Goal: Information Seeking & Learning: Learn about a topic

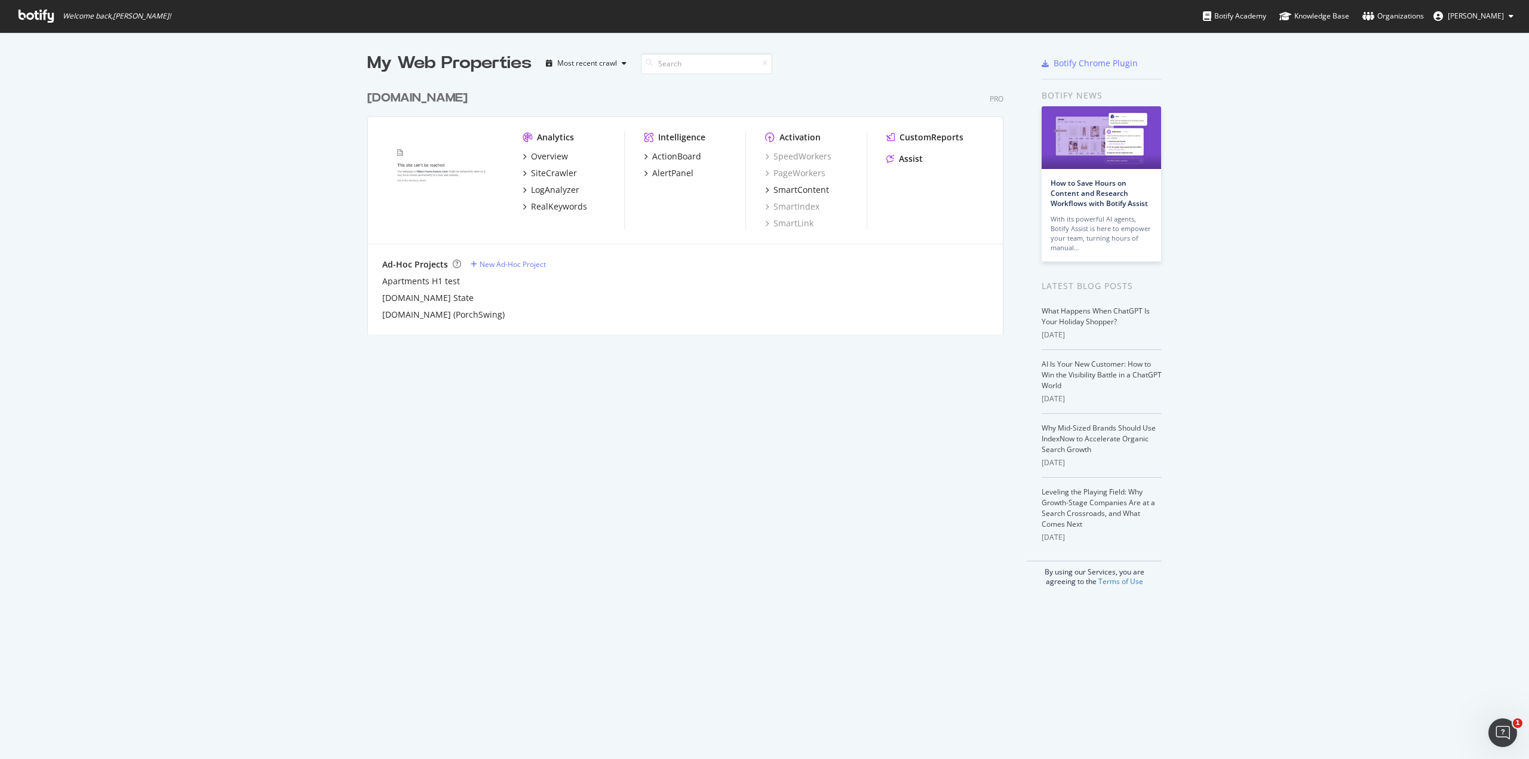
scroll to position [750, 1511]
click at [554, 189] on div "LogAnalyzer" at bounding box center [555, 190] width 48 height 12
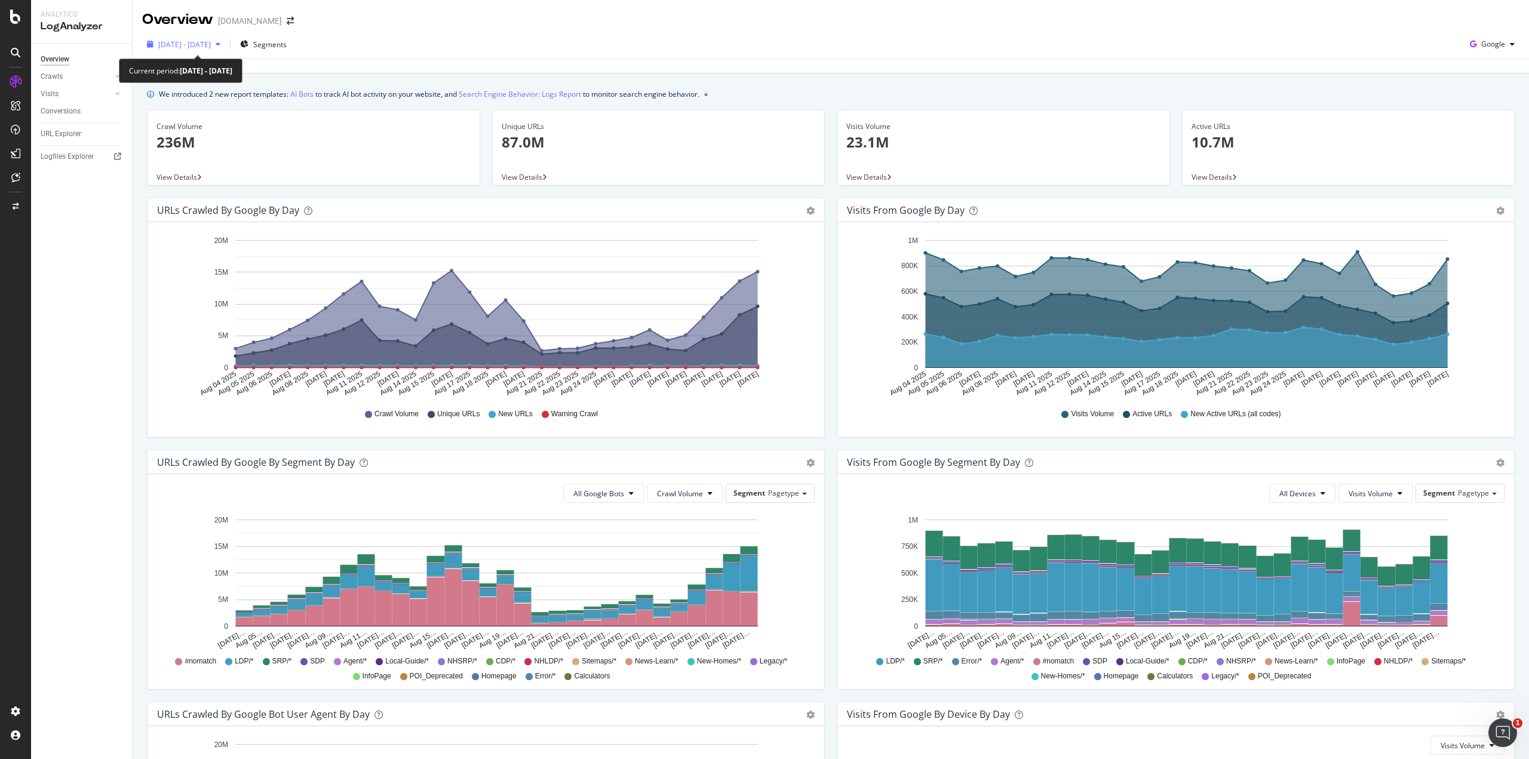
click at [211, 44] on span "[DATE] - [DATE]" at bounding box center [184, 44] width 53 height 10
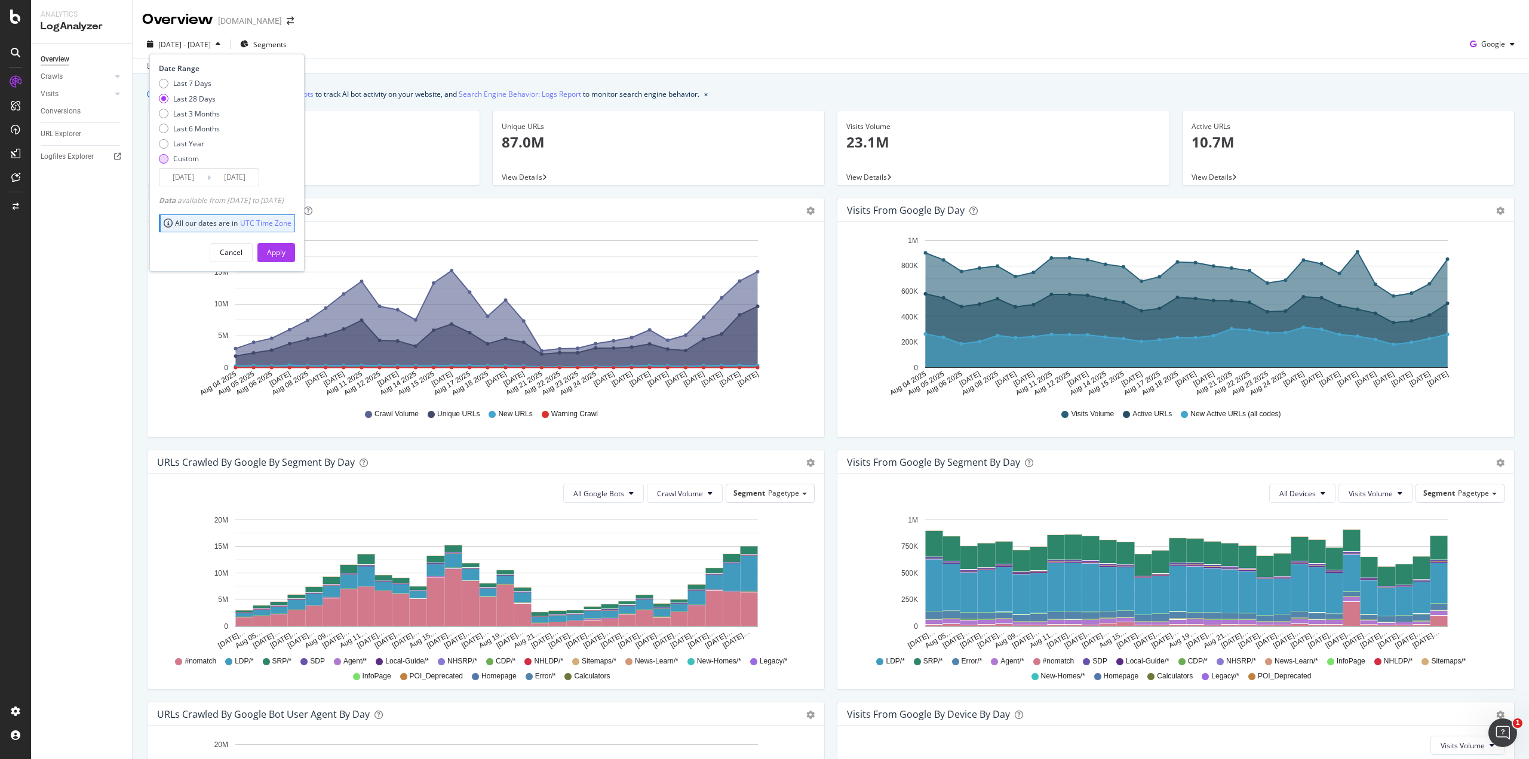
click at [169, 157] on div "Custom" at bounding box center [189, 159] width 61 height 10
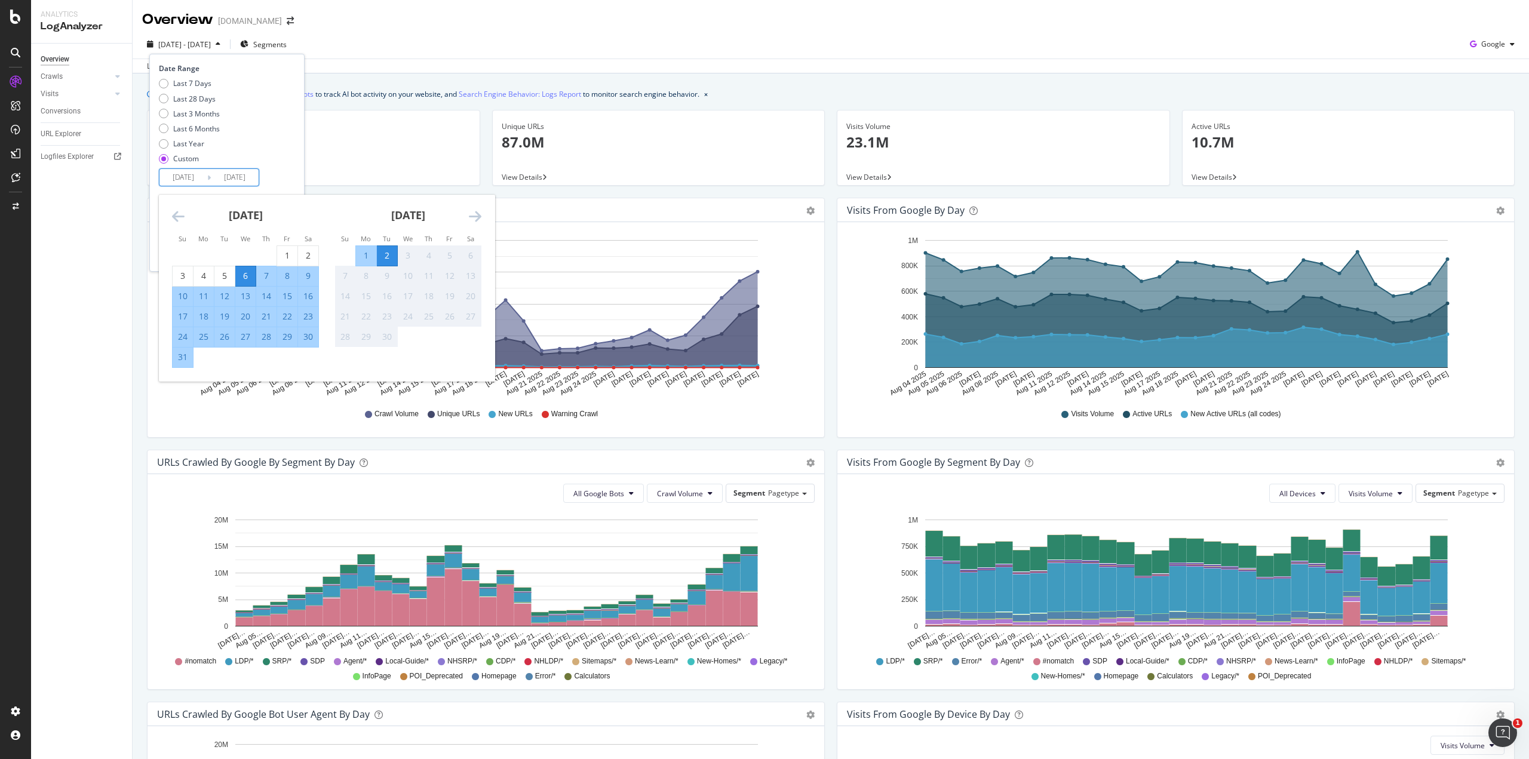
click at [168, 175] on input "[DATE]" at bounding box center [183, 177] width 48 height 17
click at [176, 222] on icon "Move backward to switch to the previous month." at bounding box center [178, 216] width 13 height 14
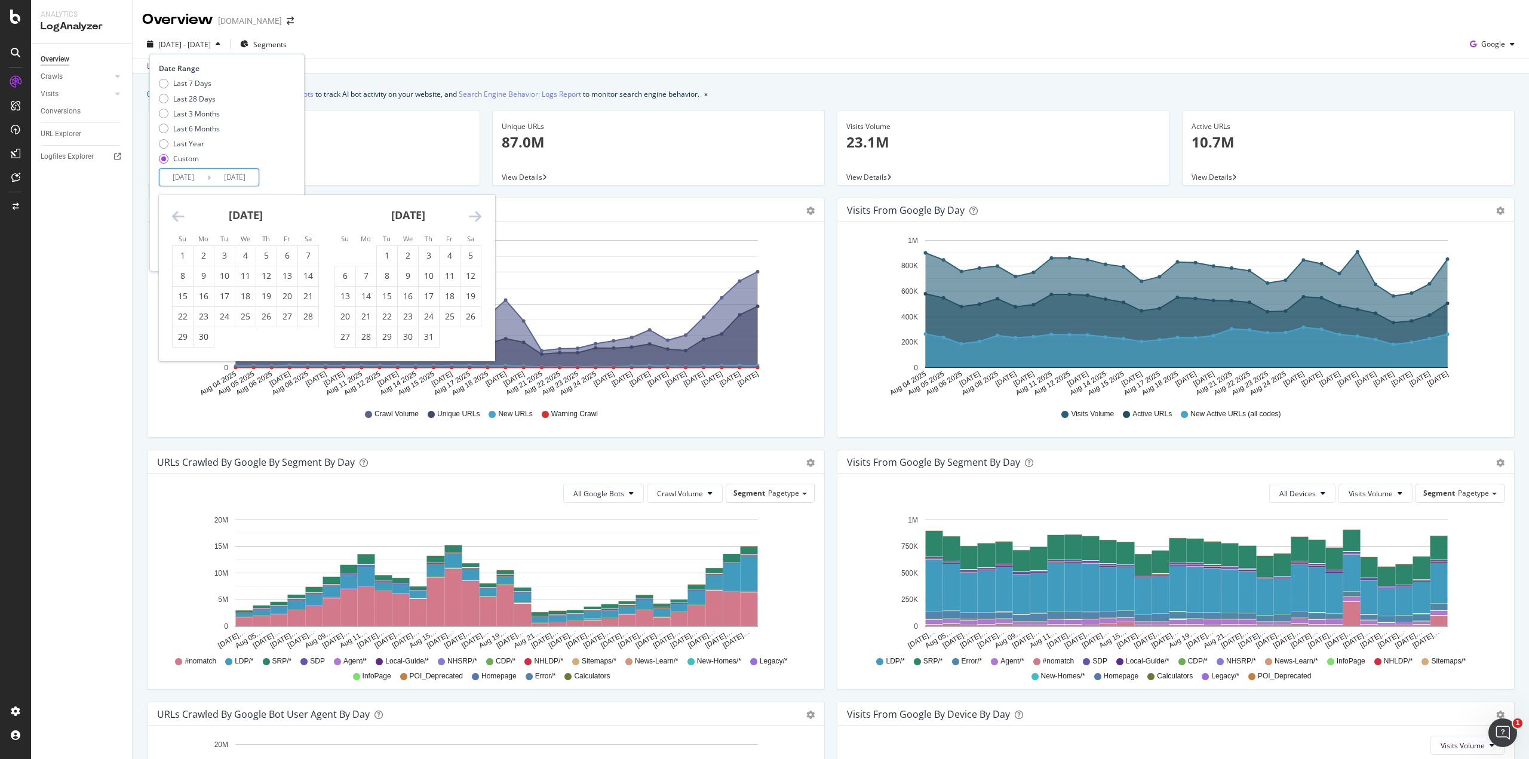
click at [176, 222] on icon "Move backward to switch to the previous month." at bounding box center [178, 216] width 13 height 14
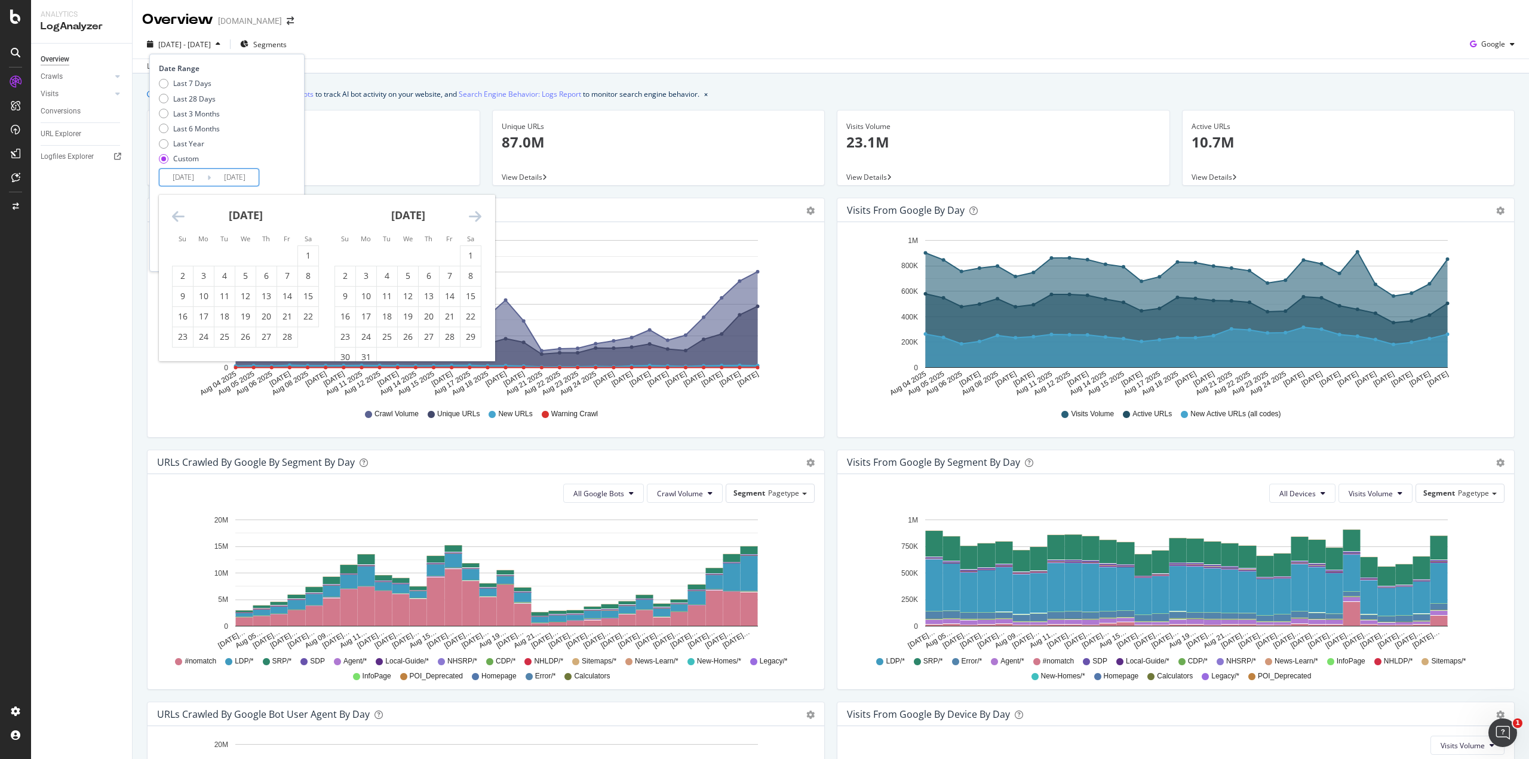
click at [176, 222] on icon "Move backward to switch to the previous month." at bounding box center [178, 216] width 13 height 14
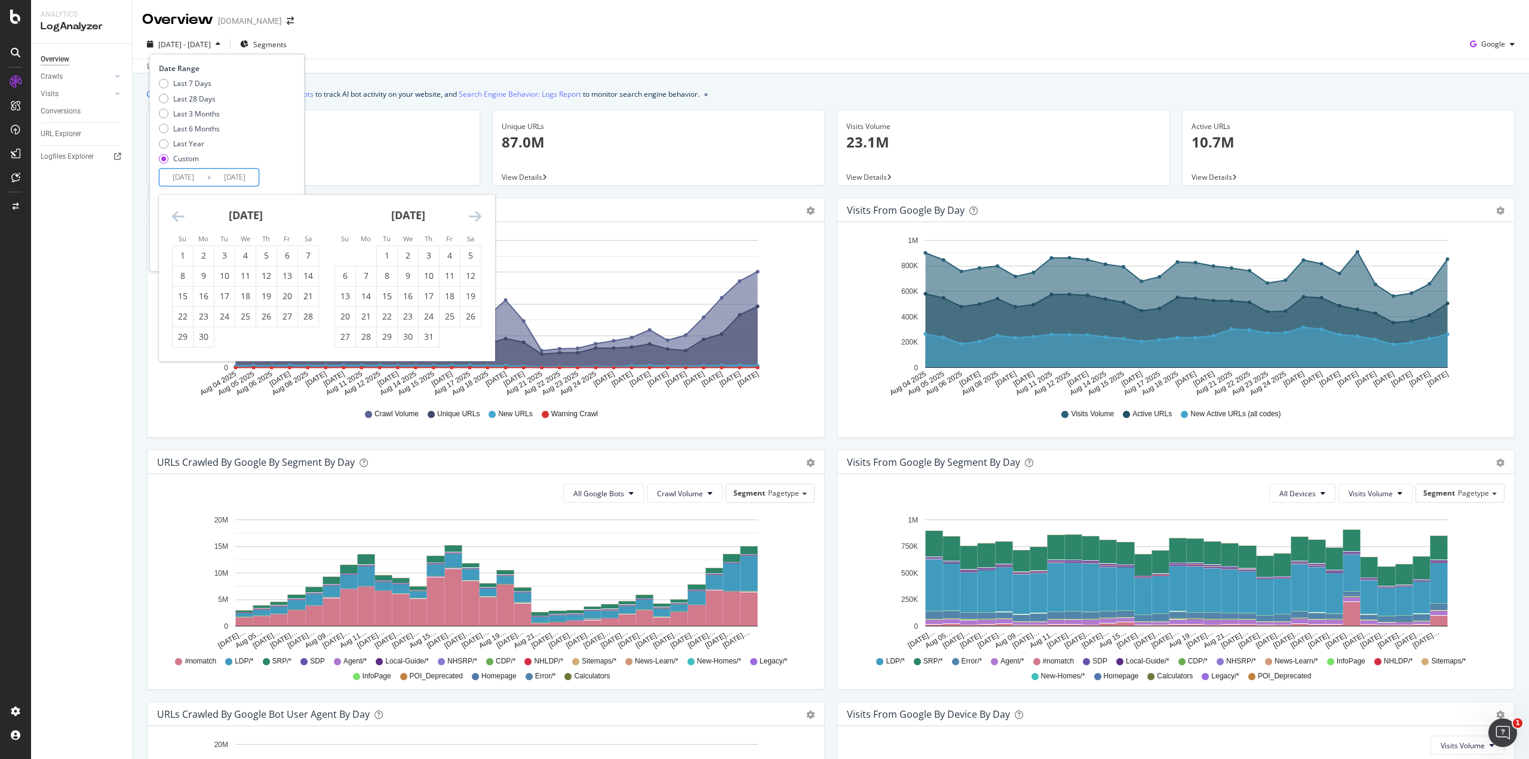
click at [176, 222] on icon "Move backward to switch to the previous month." at bounding box center [178, 216] width 13 height 14
click at [176, 221] on icon "Move backward to switch to the previous month." at bounding box center [178, 216] width 13 height 14
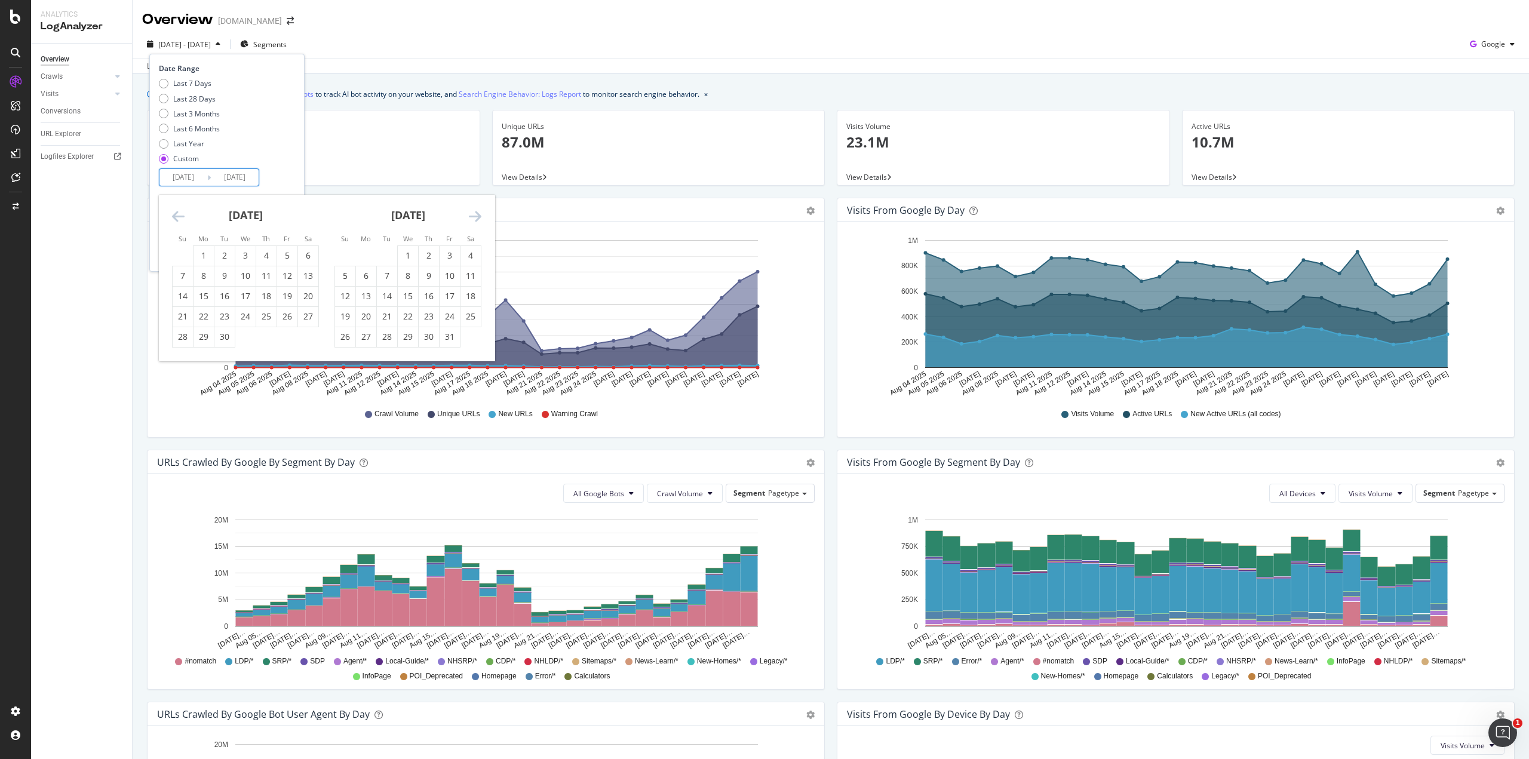
click at [176, 221] on icon "Move backward to switch to the previous month." at bounding box center [178, 216] width 13 height 14
click at [261, 255] on div "1" at bounding box center [266, 256] width 20 height 12
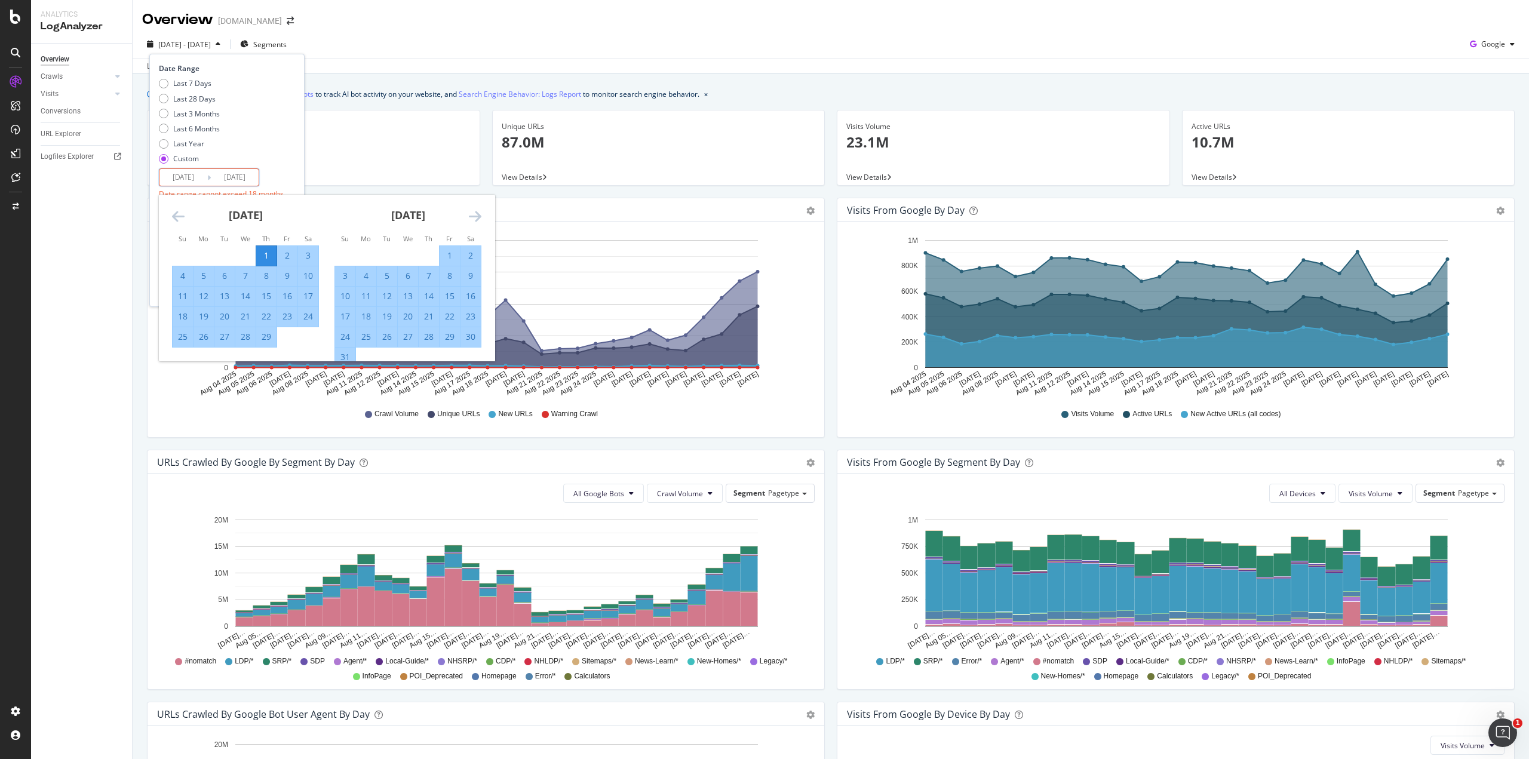
click at [276, 169] on div "Date Range Last 7 Days Last 28 Days Last 3 Months Last 6 Months Last Year Custo…" at bounding box center [225, 142] width 133 height 158
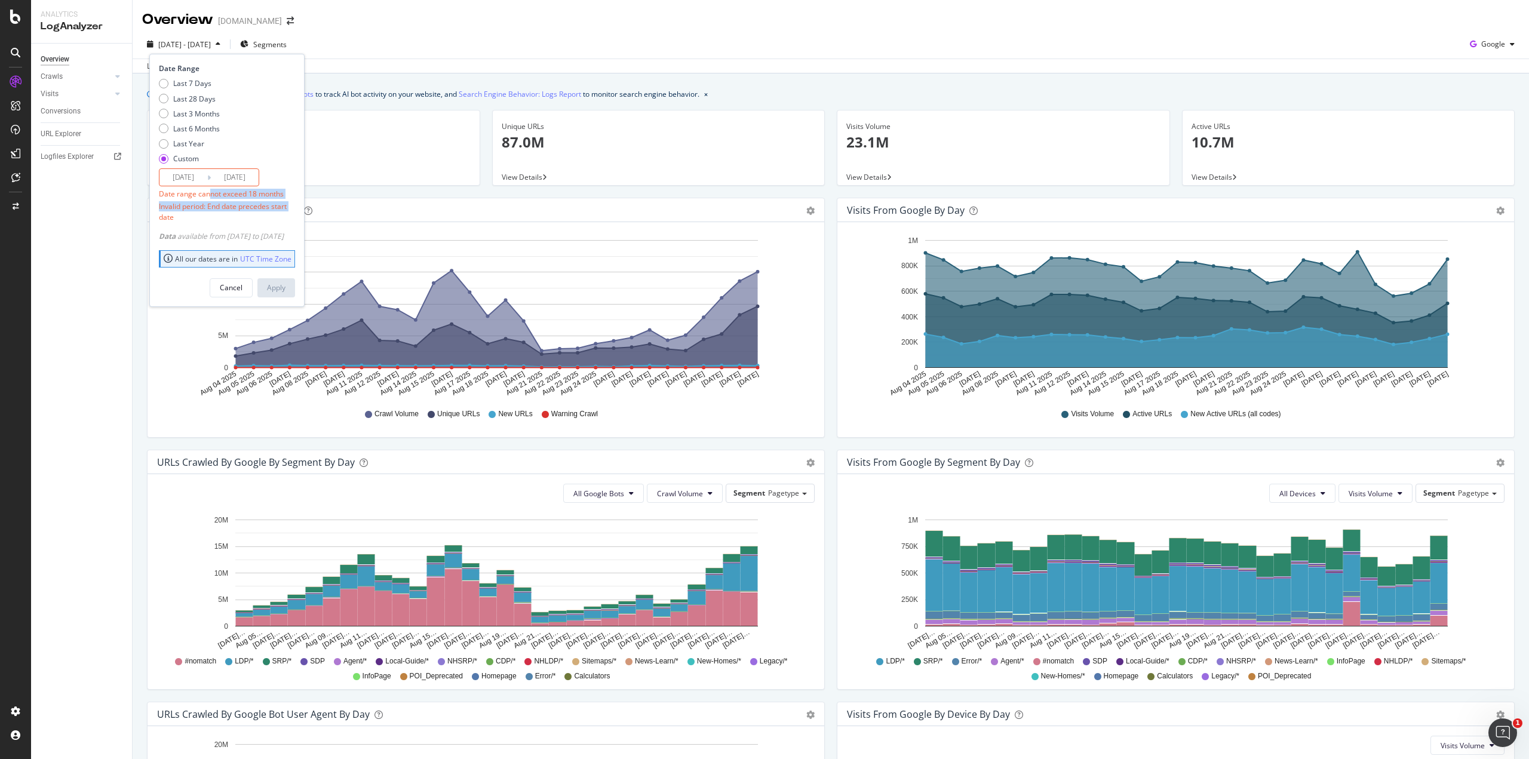
drag, startPoint x: 211, startPoint y: 195, endPoint x: 290, endPoint y: 204, distance: 79.4
click at [290, 204] on div "Date Range Last 7 Days Last 28 Days Last 3 Months Last 6 Months Last Year Custo…" at bounding box center [225, 142] width 133 height 158
click at [290, 204] on div "Invalid period: End date precedes start date" at bounding box center [225, 211] width 133 height 20
click at [185, 182] on input "[DATE]" at bounding box center [183, 177] width 48 height 17
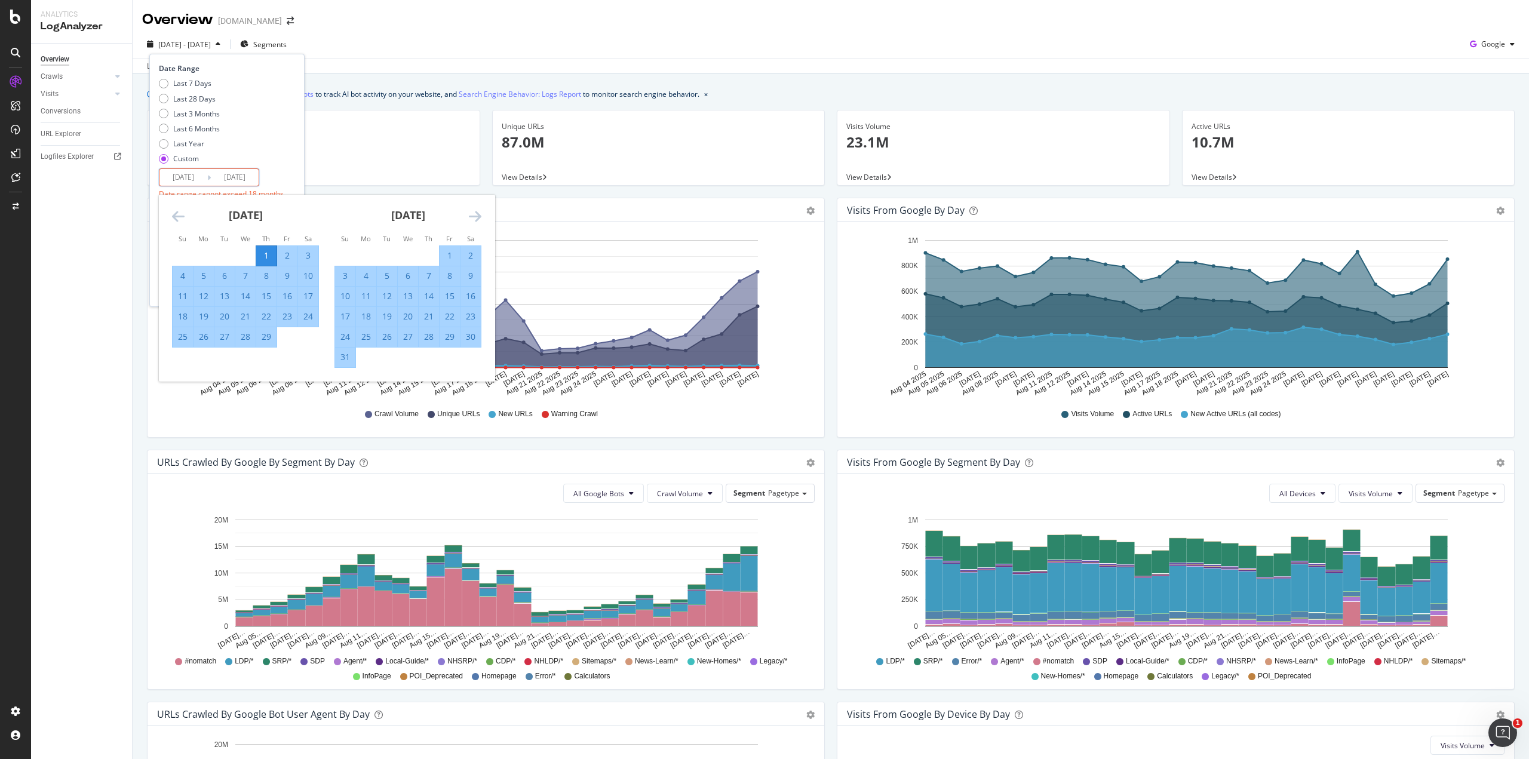
click at [477, 216] on icon "Move forward to switch to the next month." at bounding box center [475, 216] width 13 height 14
click at [364, 252] on div "1" at bounding box center [366, 256] width 20 height 12
type input "[DATE]"
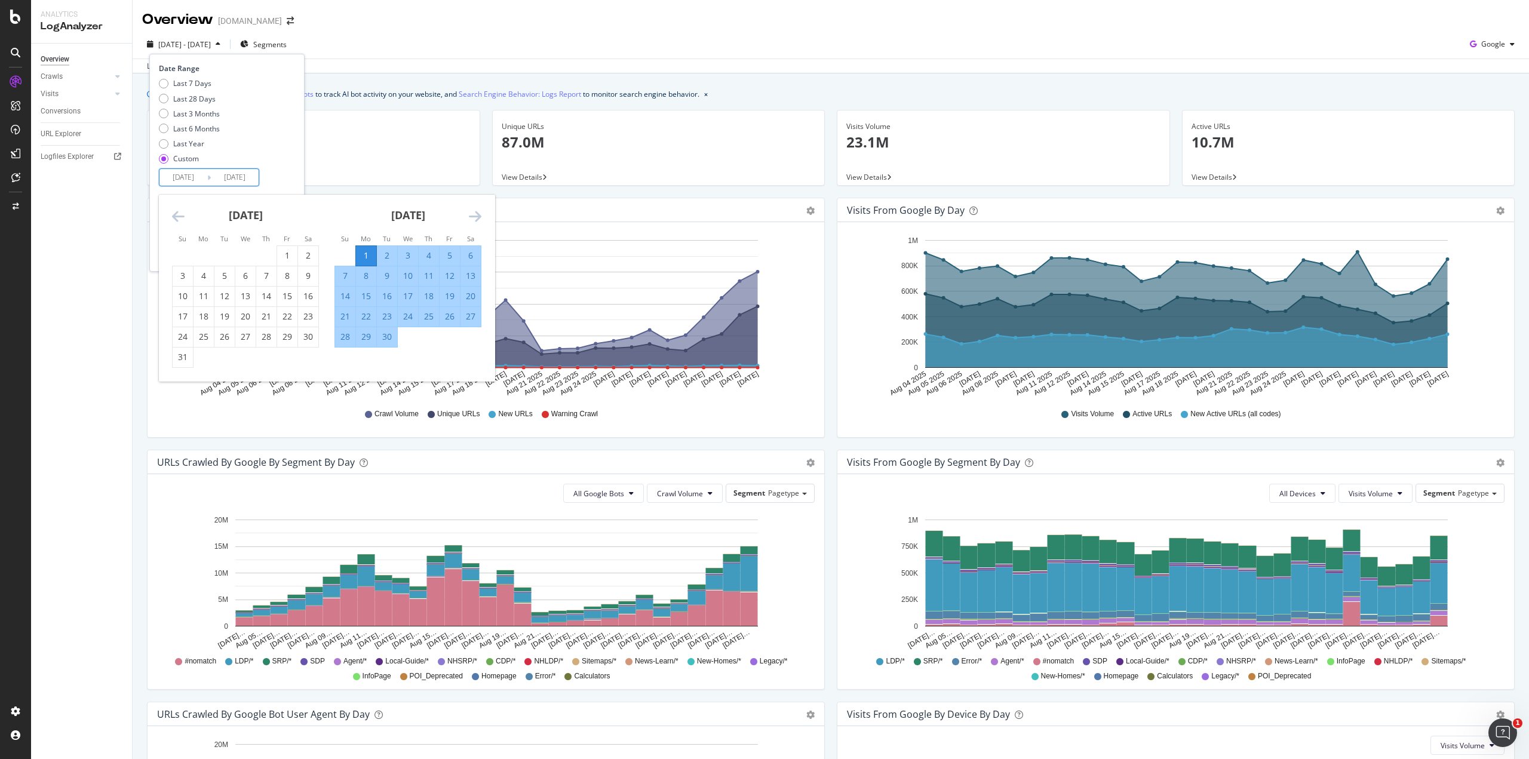
click at [292, 157] on div "Last 7 Days Last 28 Days Last 3 Months Last 6 Months Last Year Custom" at bounding box center [225, 123] width 133 height 90
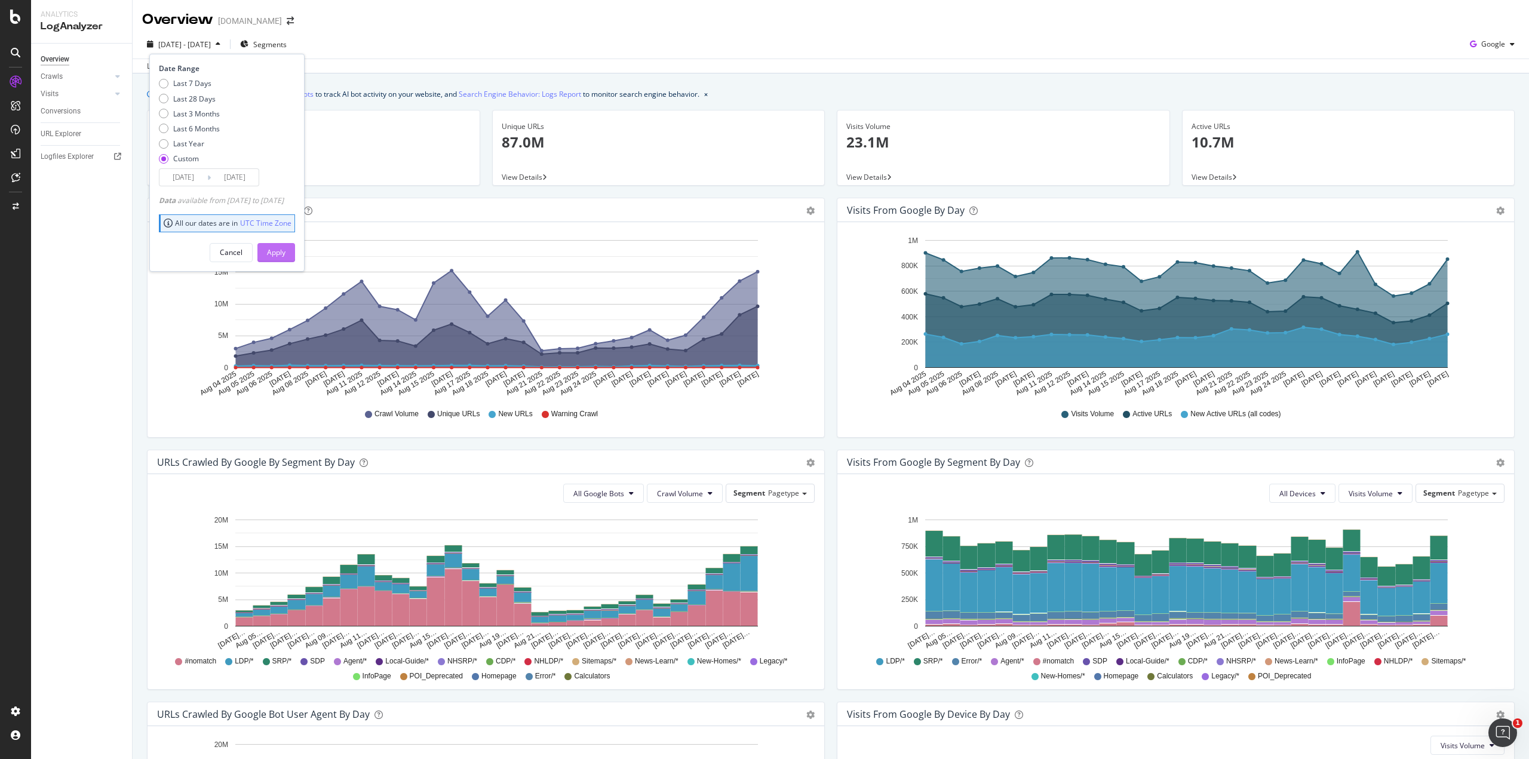
click at [286, 247] on div "Apply" at bounding box center [276, 252] width 19 height 10
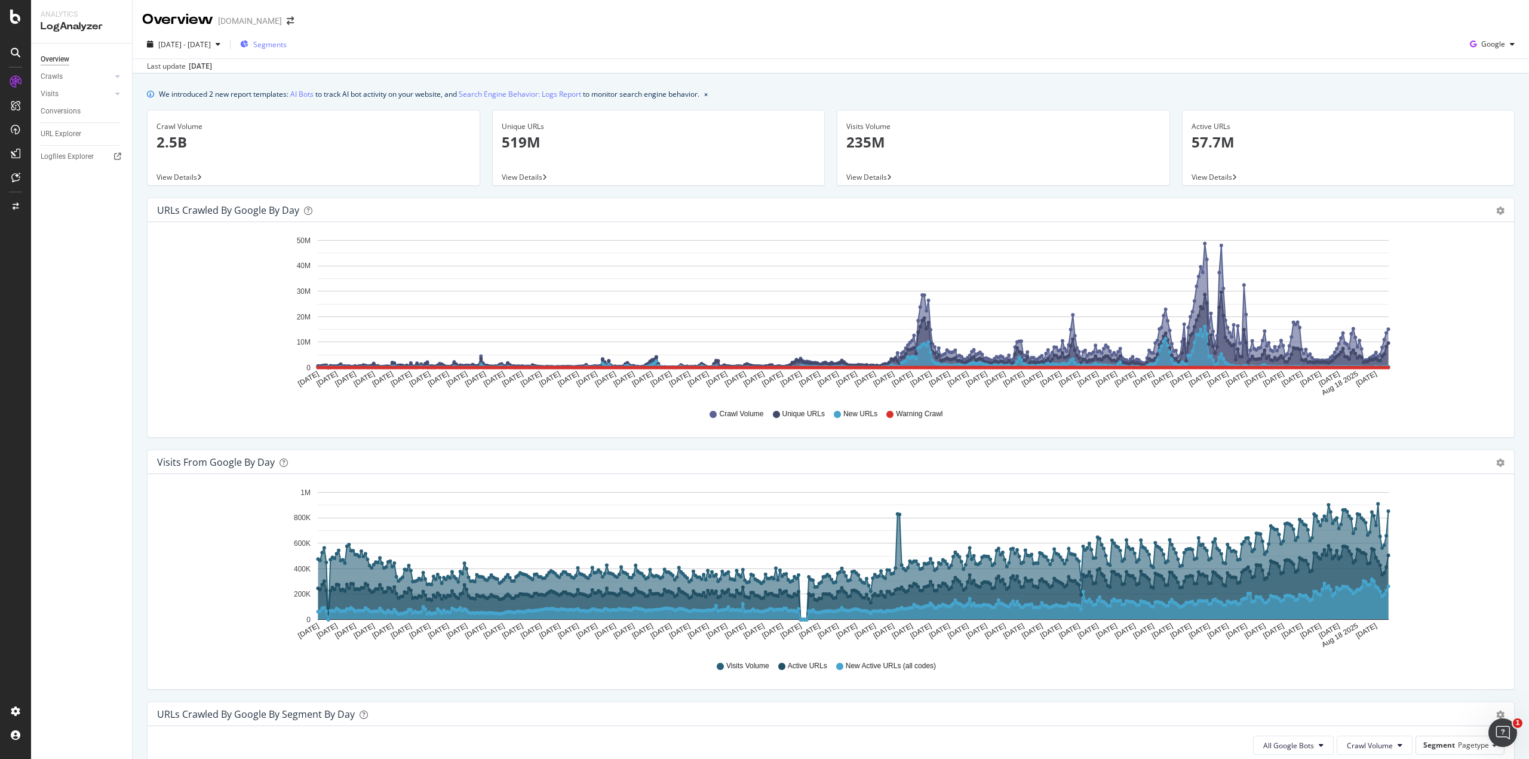
click at [287, 45] on span "Segments" at bounding box center [269, 44] width 33 height 10
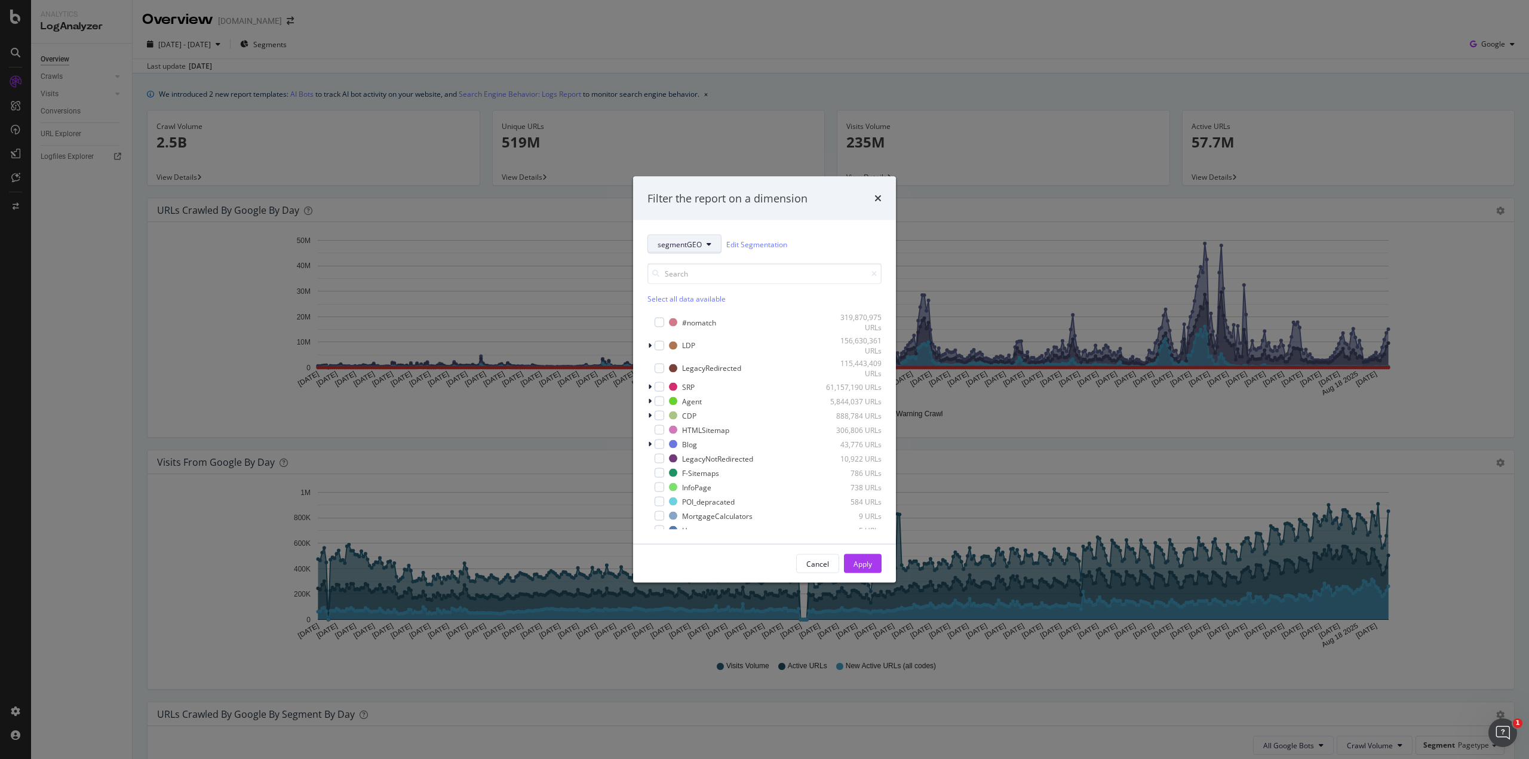
click at [712, 246] on button "segmentGEO" at bounding box center [684, 244] width 74 height 19
click at [699, 280] on div "pagetype" at bounding box center [688, 286] width 80 height 17
click at [649, 344] on icon "modal" at bounding box center [650, 345] width 4 height 7
click at [649, 344] on icon "modal" at bounding box center [649, 345] width 5 height 7
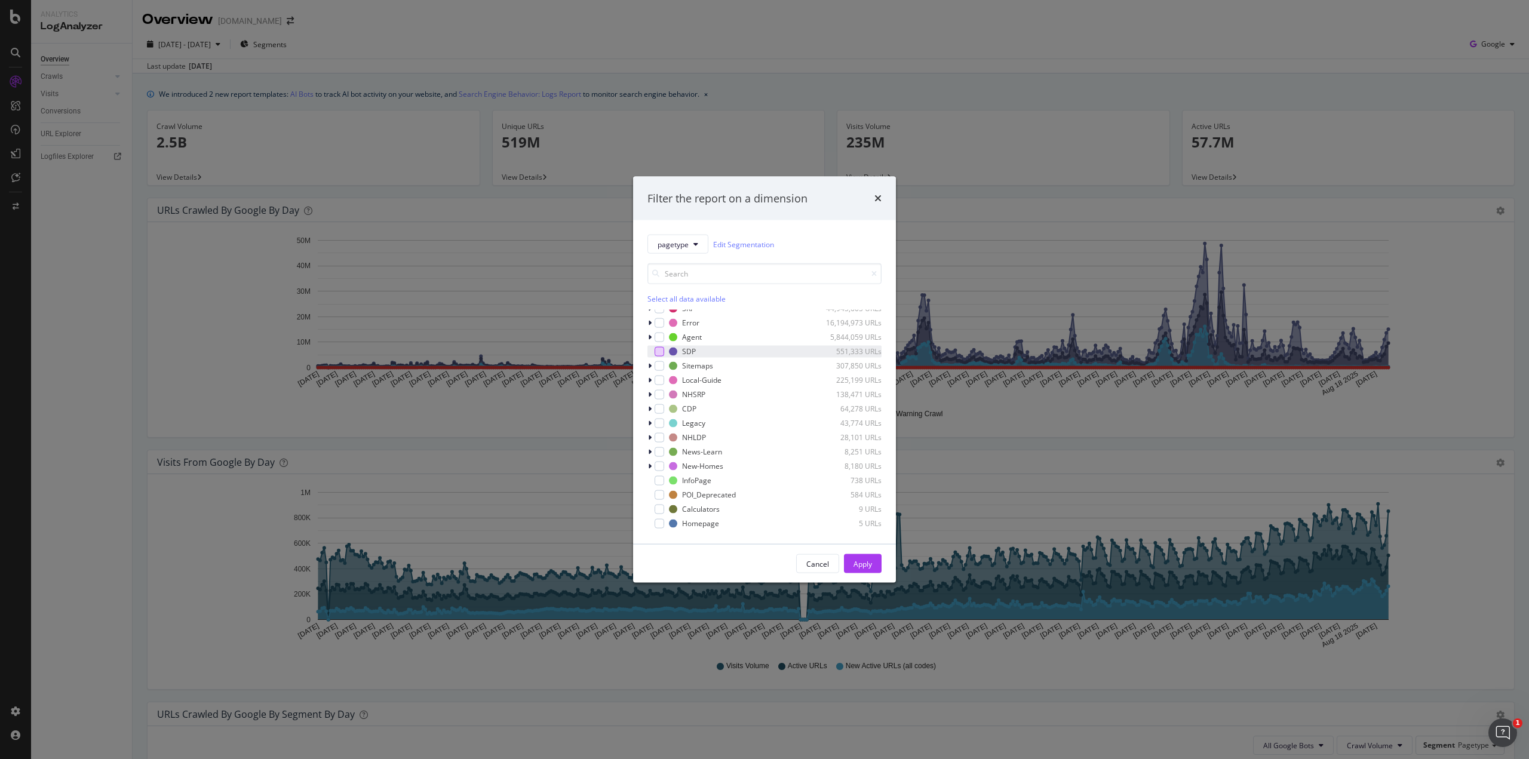
click at [660, 353] on div "modal" at bounding box center [660, 351] width 10 height 10
click at [691, 351] on div "SDP" at bounding box center [689, 351] width 14 height 10
click at [862, 561] on div "Apply" at bounding box center [863, 563] width 19 height 10
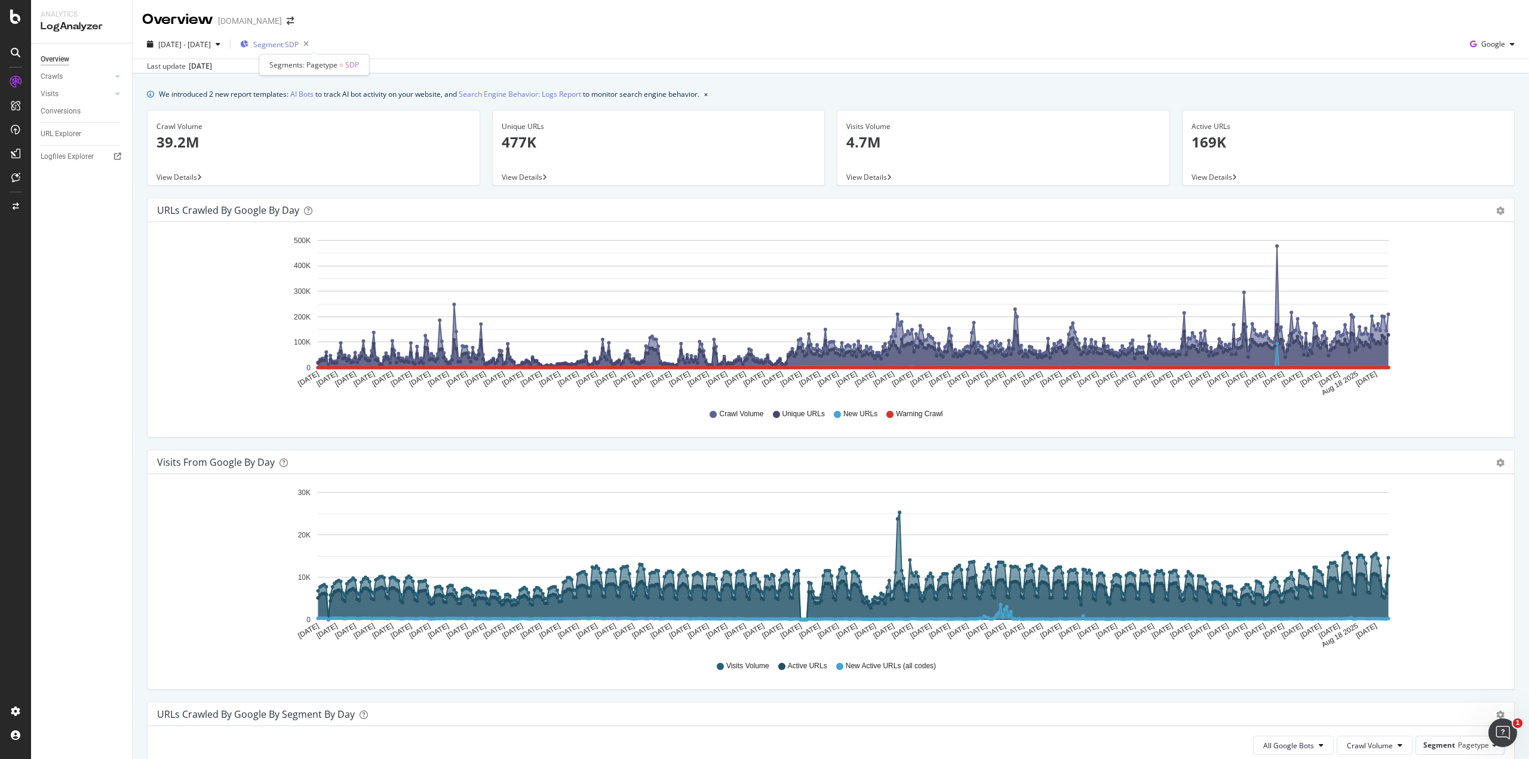
click at [299, 47] on span "Segment: SDP" at bounding box center [275, 44] width 45 height 10
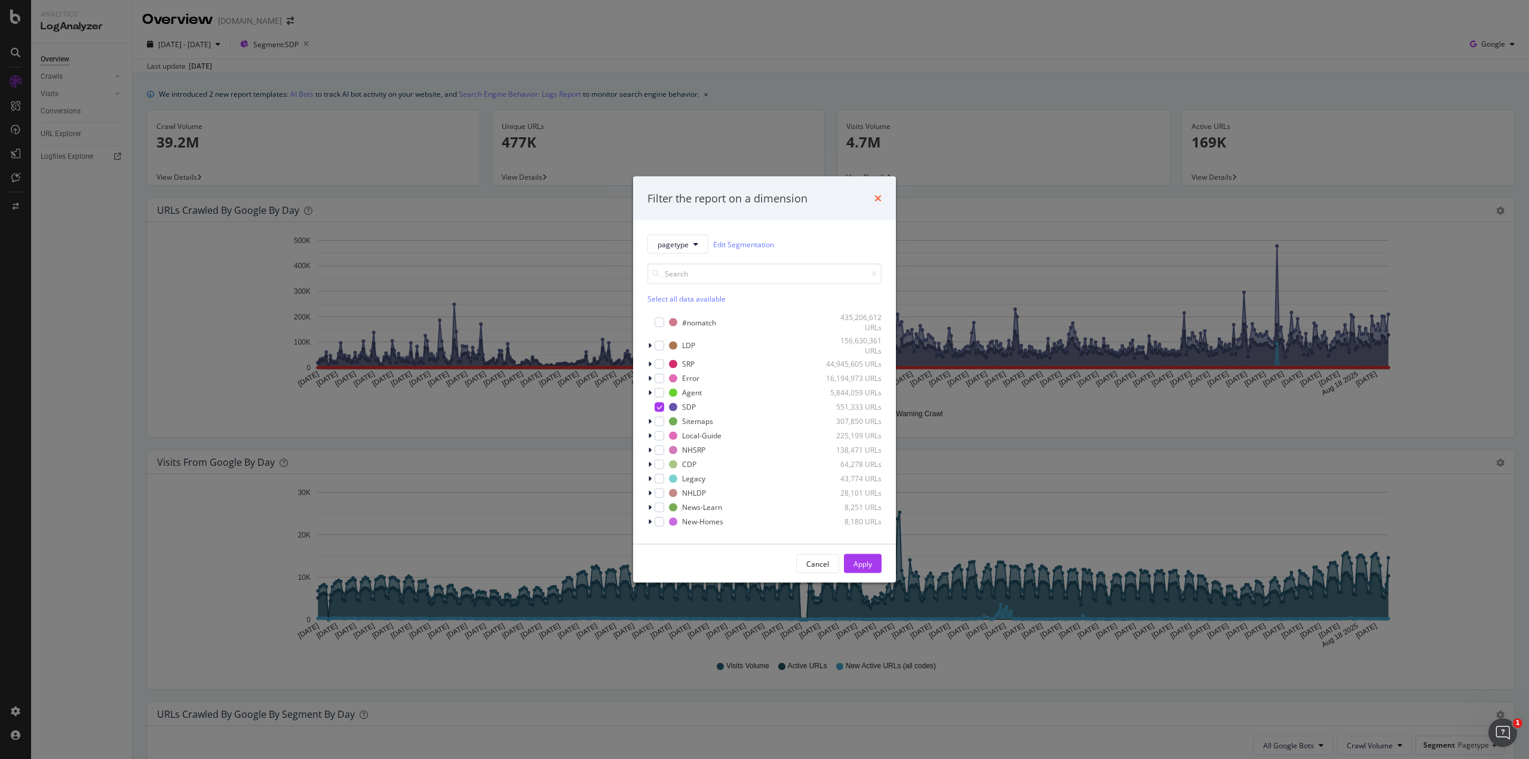
click at [880, 197] on icon "times" at bounding box center [877, 199] width 7 height 10
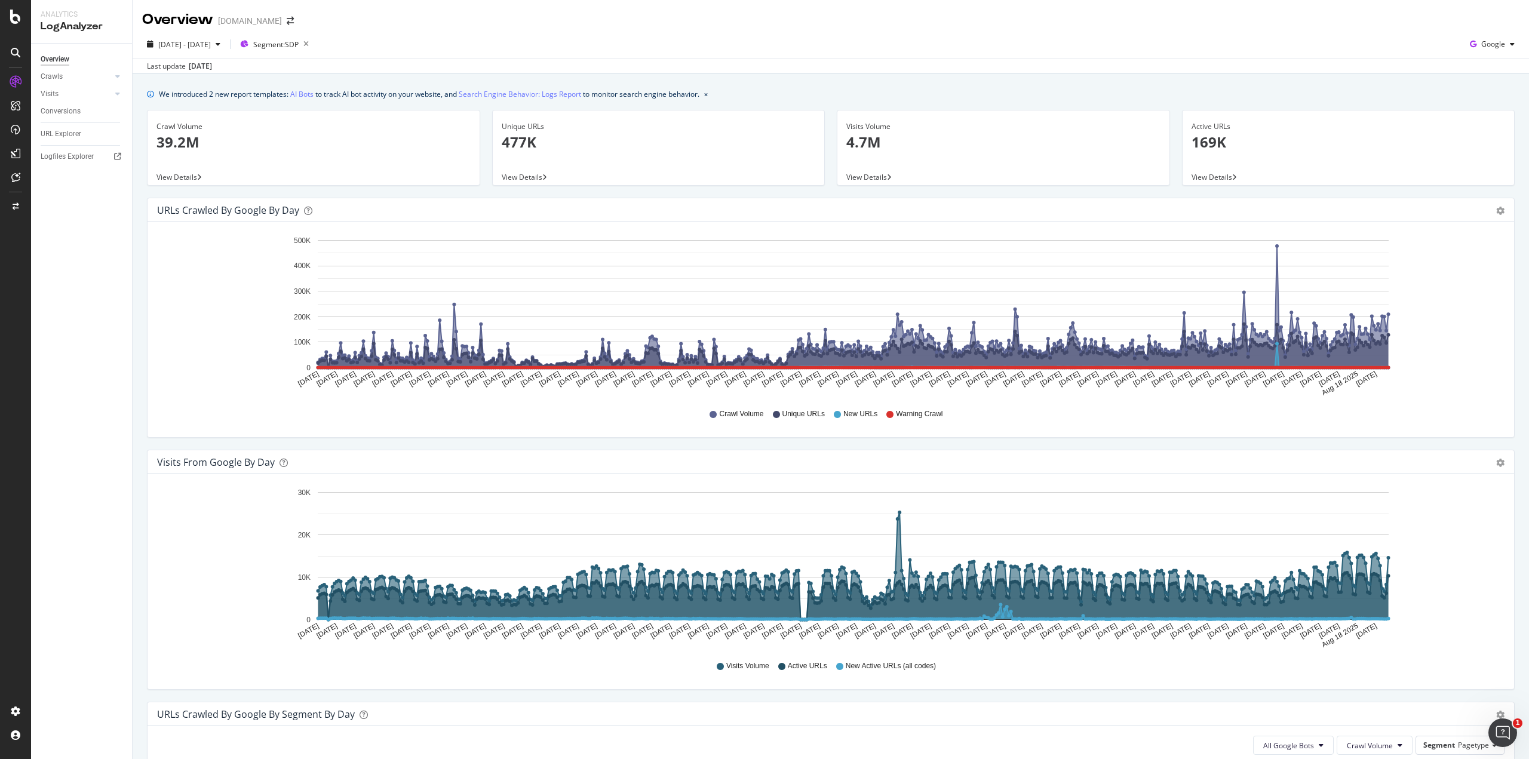
click at [190, 176] on span "View Details" at bounding box center [176, 177] width 41 height 10
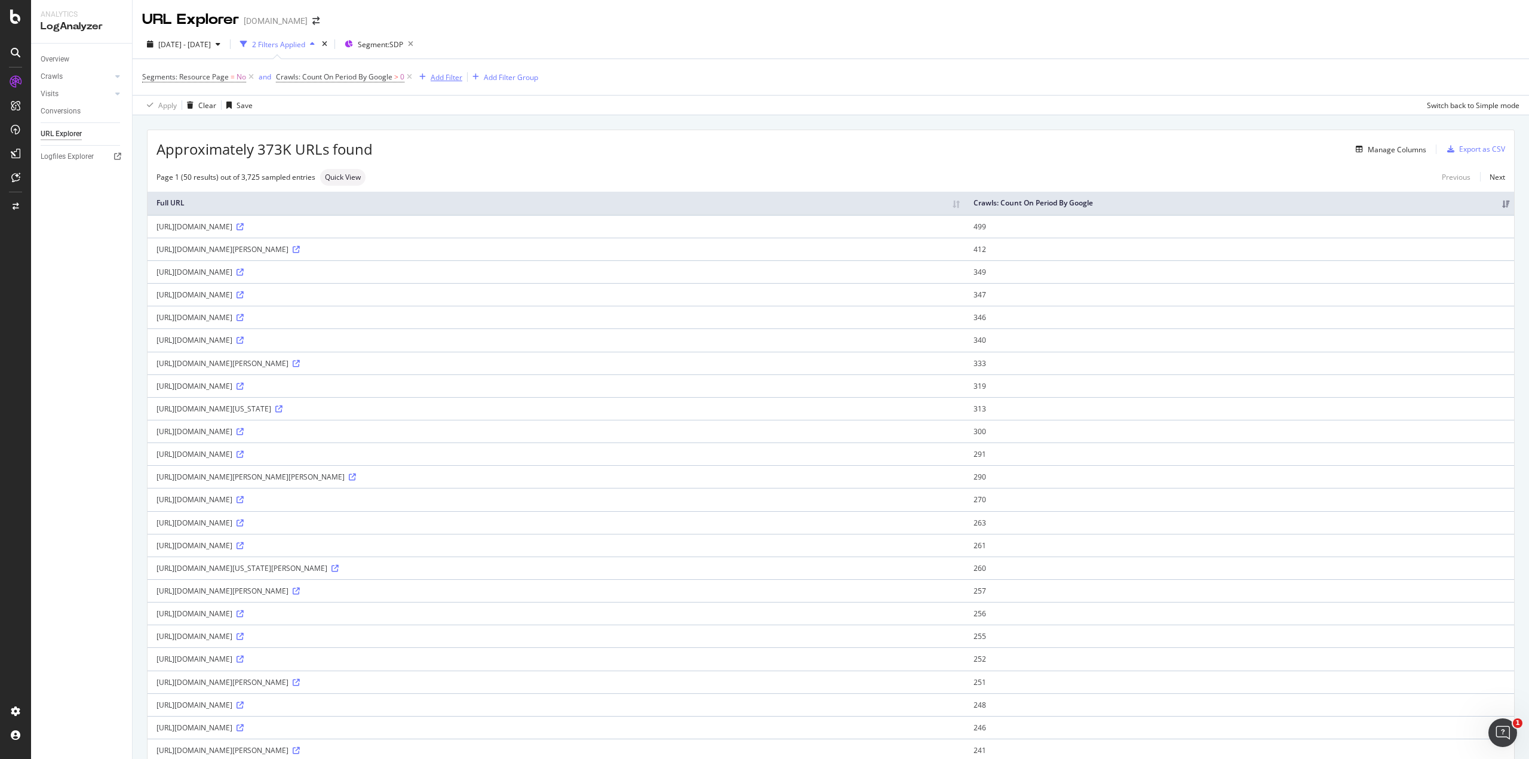
click at [448, 78] on div "Add Filter" at bounding box center [447, 77] width 32 height 10
drag, startPoint x: 793, startPoint y: 75, endPoint x: 603, endPoint y: 100, distance: 190.9
click at [792, 75] on div "Segments: Resource Page = No and Crawls: Count On Period By Google > 0 Add Filt…" at bounding box center [830, 77] width 1377 height 36
click at [508, 76] on div "Add Filter Group" at bounding box center [511, 77] width 54 height 10
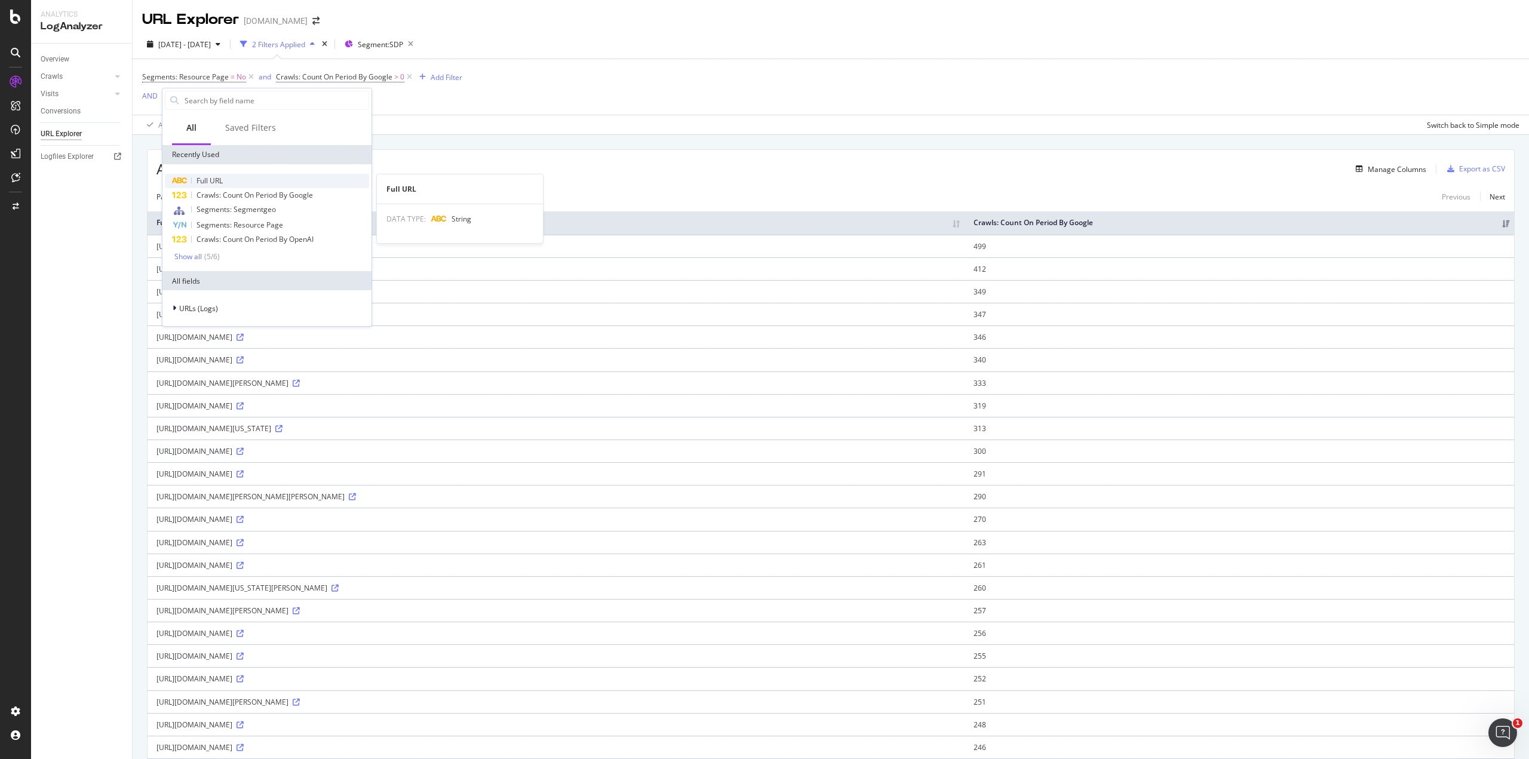
click at [227, 185] on div "Full URL" at bounding box center [267, 181] width 204 height 14
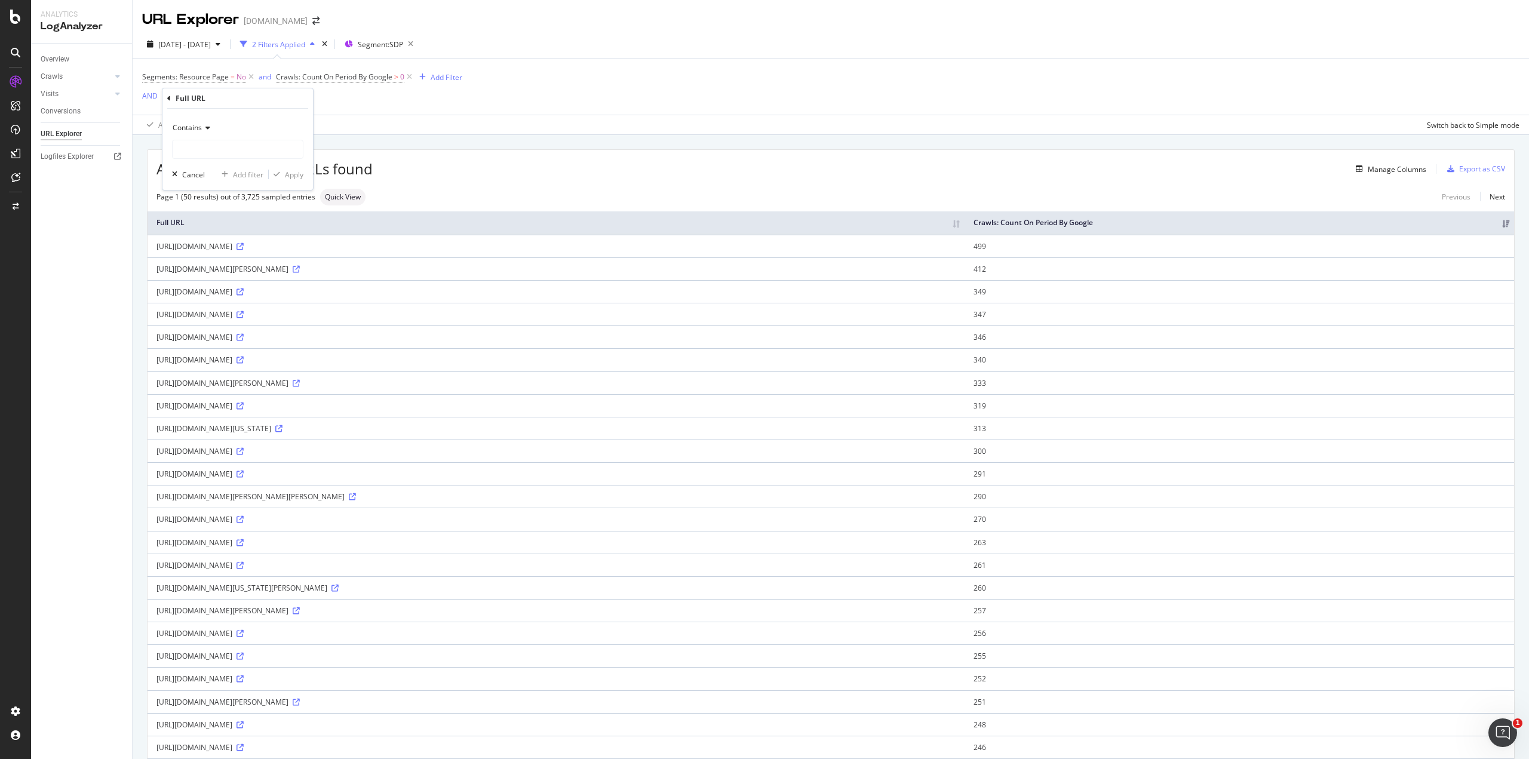
click at [206, 131] on icon at bounding box center [206, 127] width 8 height 7
click at [212, 147] on input "text" at bounding box center [238, 149] width 130 height 19
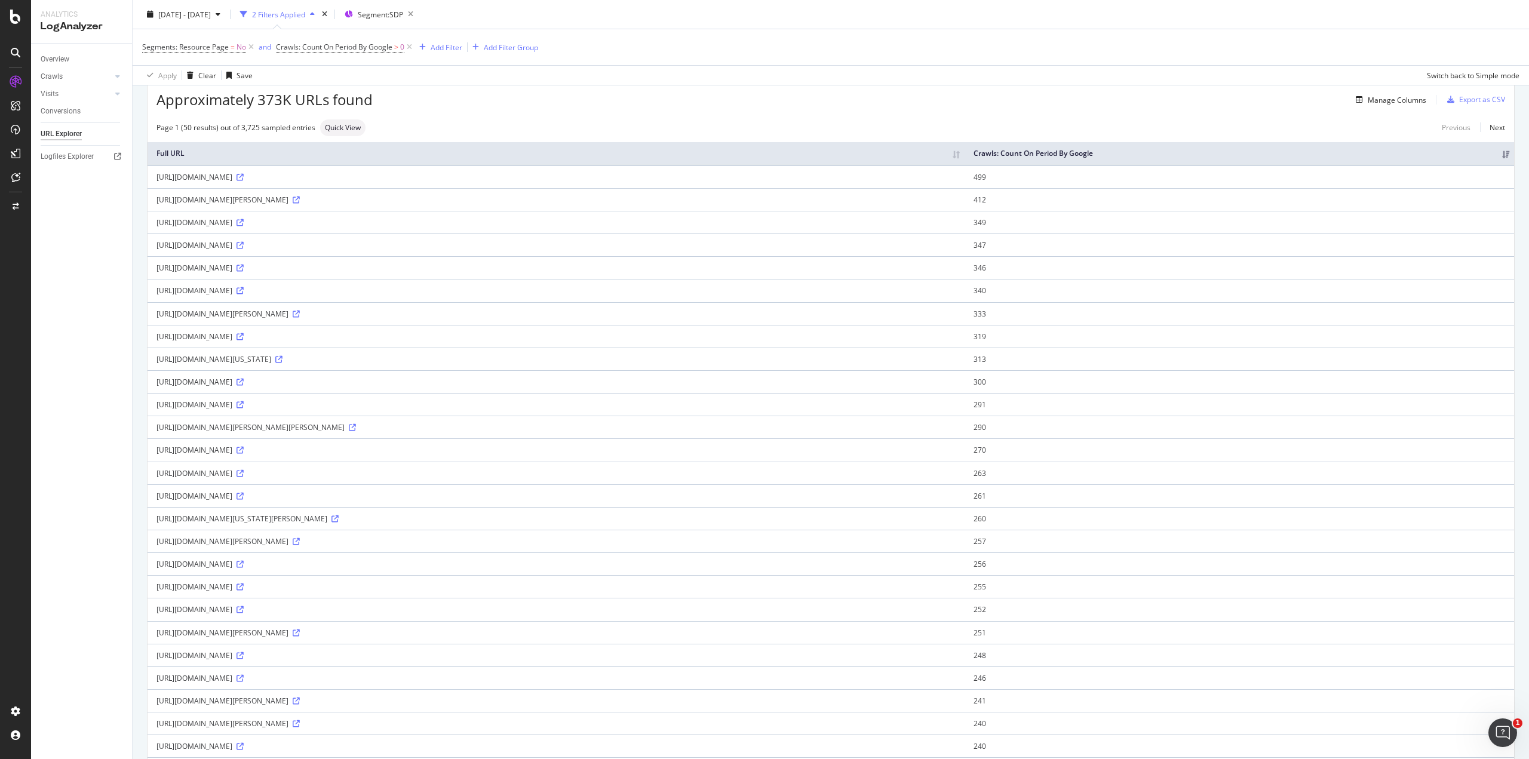
scroll to position [60, 0]
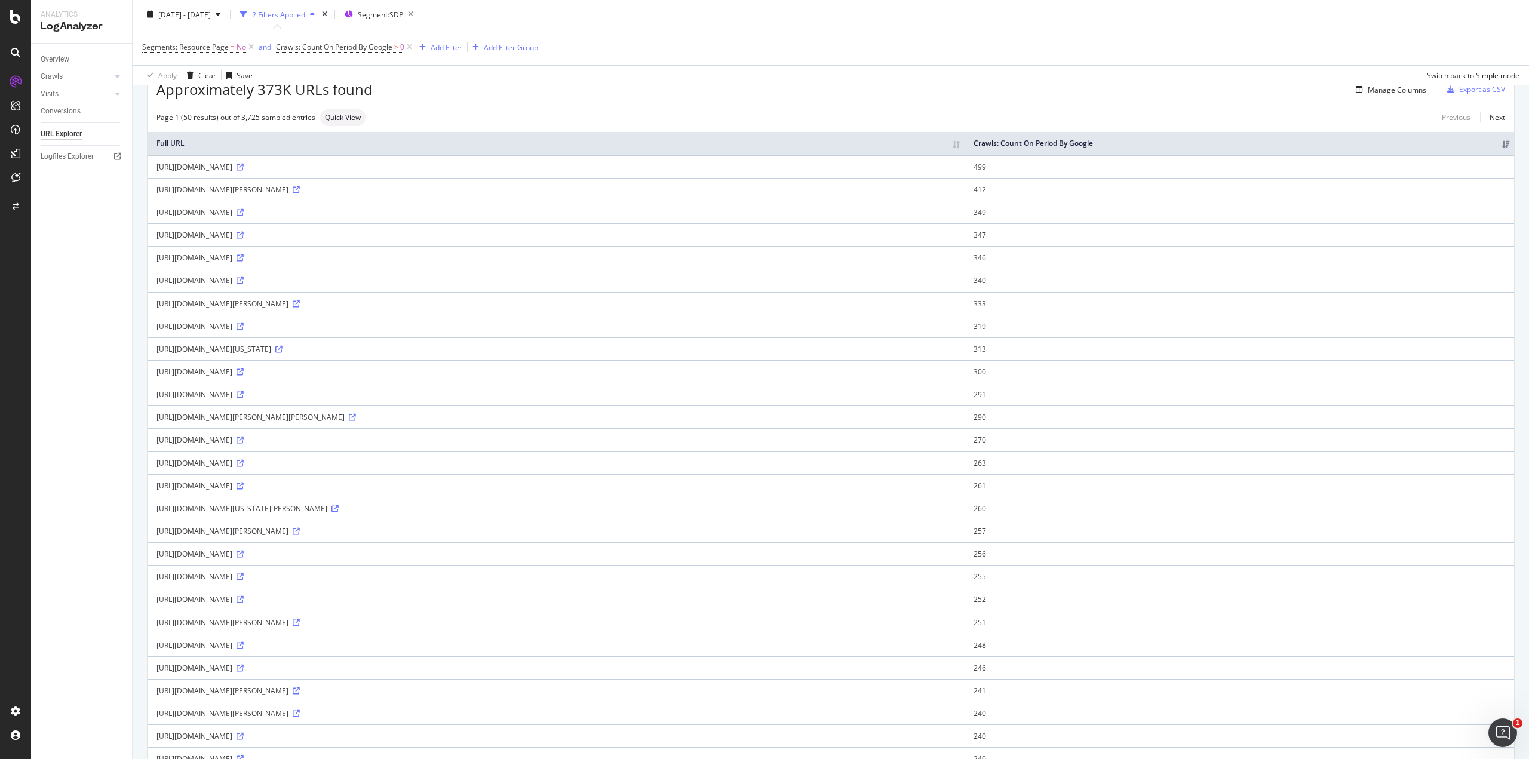
drag, startPoint x: 443, startPoint y: 626, endPoint x: 155, endPoint y: 621, distance: 288.0
click at [155, 621] on td "[URL][DOMAIN_NAME][PERSON_NAME]" at bounding box center [556, 622] width 817 height 23
copy div "[URL][DOMAIN_NAME][PERSON_NAME]"
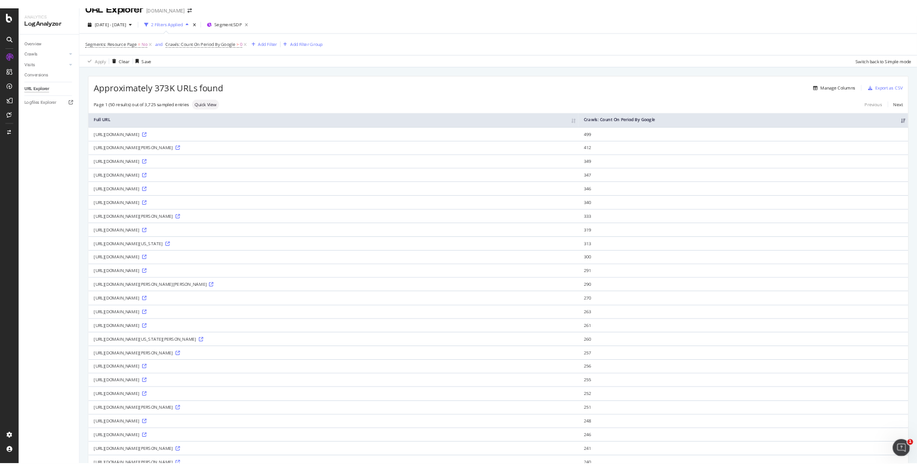
scroll to position [0, 0]
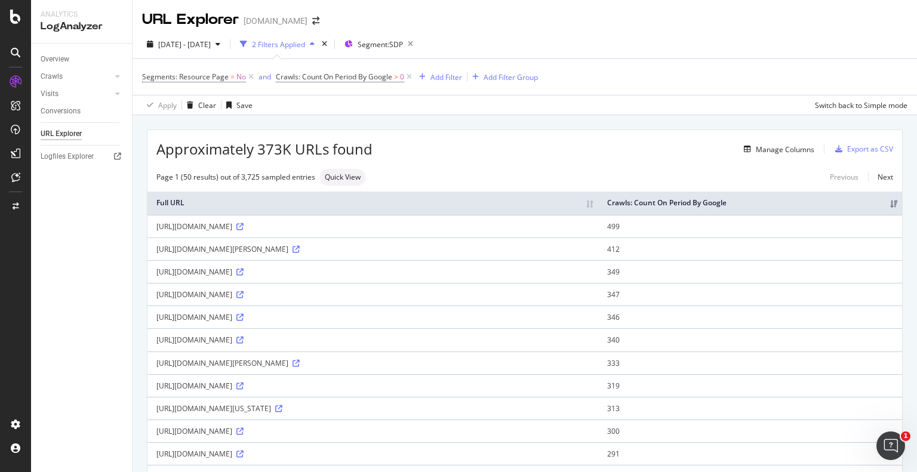
click at [667, 152] on div "Manage Columns" at bounding box center [594, 149] width 442 height 14
click at [418, 42] on icon "button" at bounding box center [410, 44] width 15 height 17
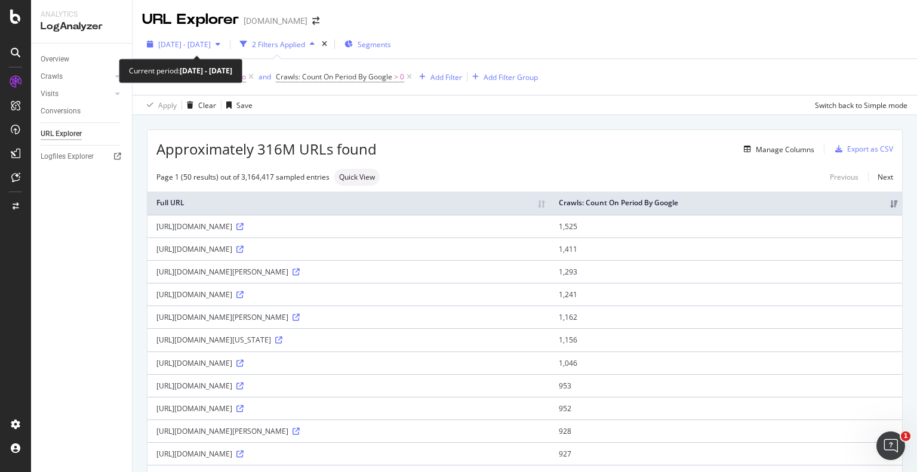
click at [211, 45] on span "[DATE] - [DATE]" at bounding box center [184, 44] width 53 height 10
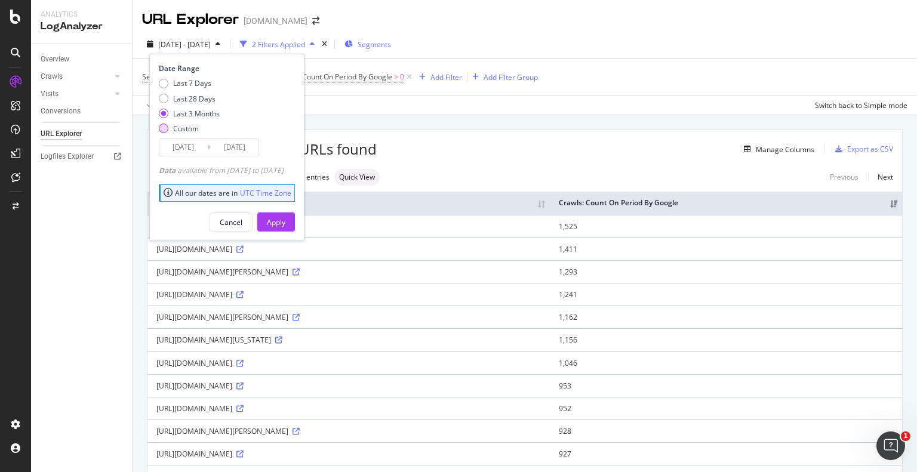
click at [192, 129] on div "Custom" at bounding box center [186, 129] width 26 height 10
click at [194, 140] on input "[DATE]" at bounding box center [183, 147] width 48 height 17
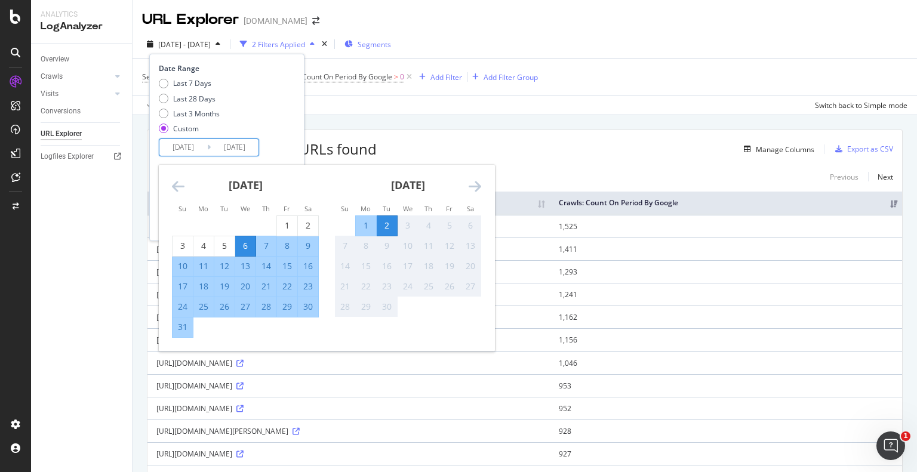
click at [180, 177] on div "[DATE]" at bounding box center [245, 190] width 147 height 51
click at [177, 183] on icon "Move backward to switch to the previous month." at bounding box center [178, 186] width 13 height 14
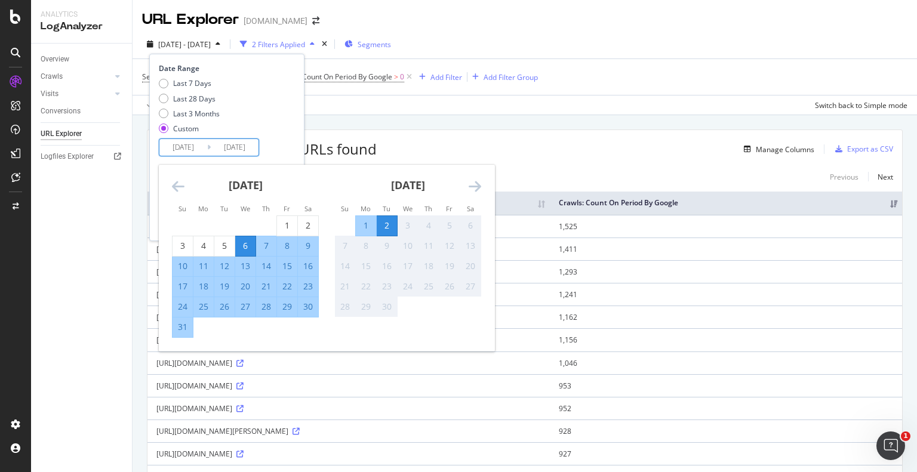
click at [177, 183] on icon "Move backward to switch to the previous month." at bounding box center [178, 186] width 13 height 14
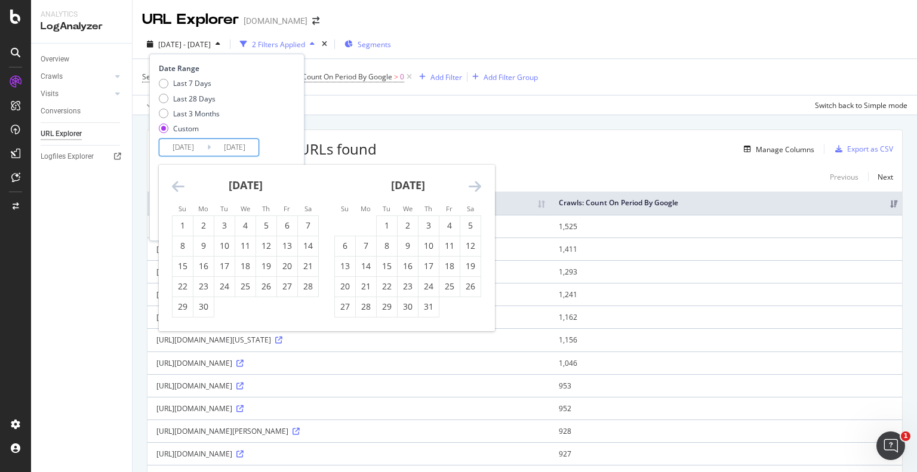
click at [177, 183] on icon "Move backward to switch to the previous month." at bounding box center [178, 186] width 13 height 14
click at [179, 191] on icon "Move backward to switch to the previous month." at bounding box center [178, 186] width 13 height 14
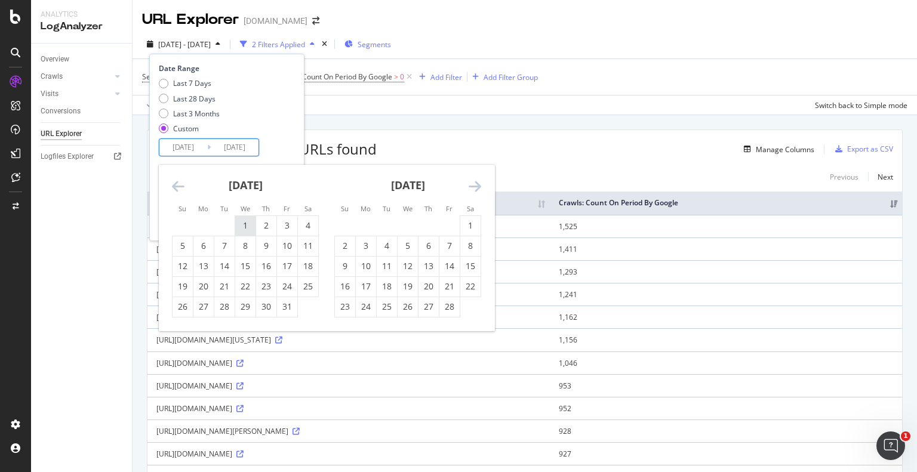
click at [244, 229] on div "1" at bounding box center [245, 226] width 20 height 12
type input "[DATE]"
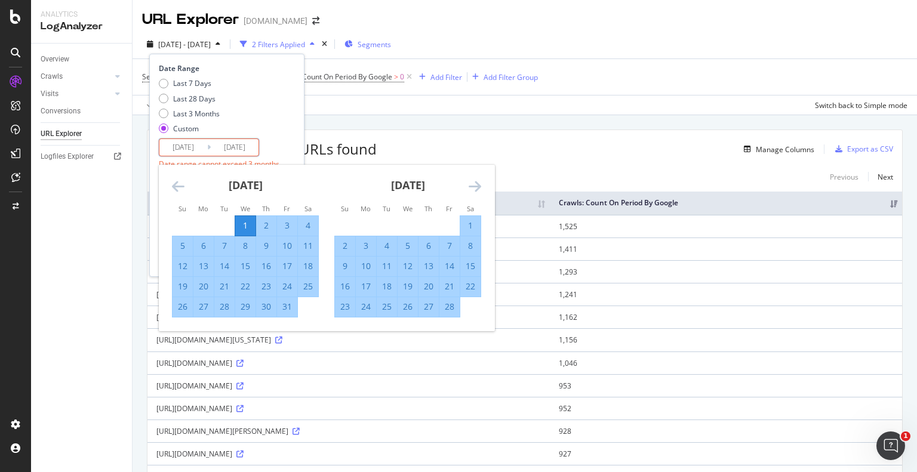
click at [283, 142] on div "Date Range Last 7 Days Last 28 Days Last 3 Months Custom [DATE] Navigate forwar…" at bounding box center [225, 127] width 133 height 128
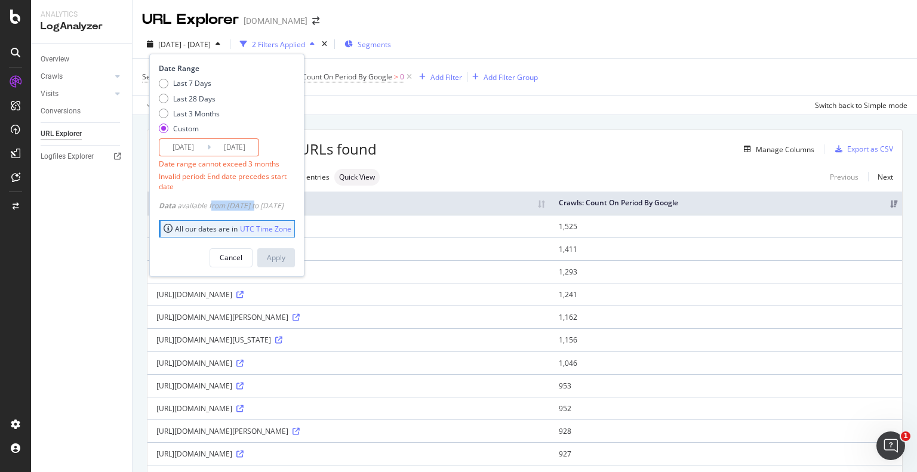
drag, startPoint x: 210, startPoint y: 195, endPoint x: 259, endPoint y: 198, distance: 48.4
click at [259, 201] on div "Data available from [DATE] to [DATE]" at bounding box center [221, 206] width 125 height 10
drag, startPoint x: 207, startPoint y: 165, endPoint x: 210, endPoint y: 174, distance: 9.4
click at [210, 174] on div "Date Range Last 7 Days Last 28 Days Last 3 Months Custom [DATE] Navigate forwar…" at bounding box center [225, 127] width 133 height 128
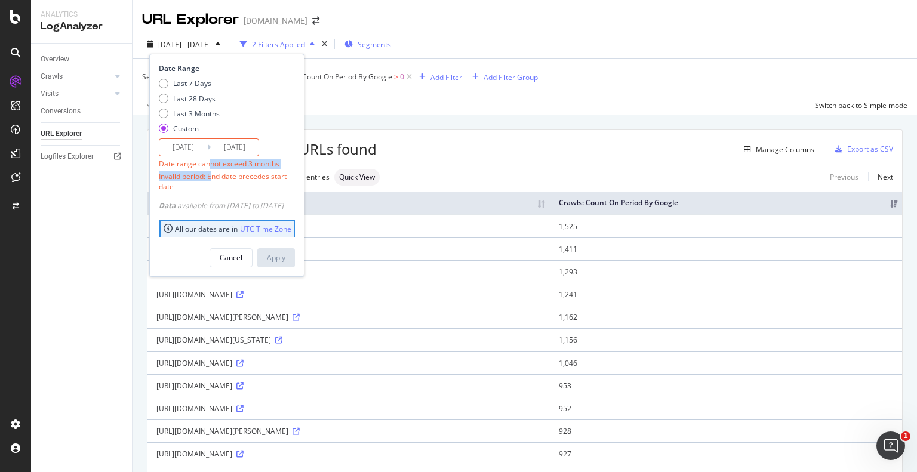
click at [210, 174] on div "Invalid period: End date precedes start date" at bounding box center [225, 181] width 133 height 20
click at [231, 149] on input "[DATE]" at bounding box center [235, 147] width 48 height 17
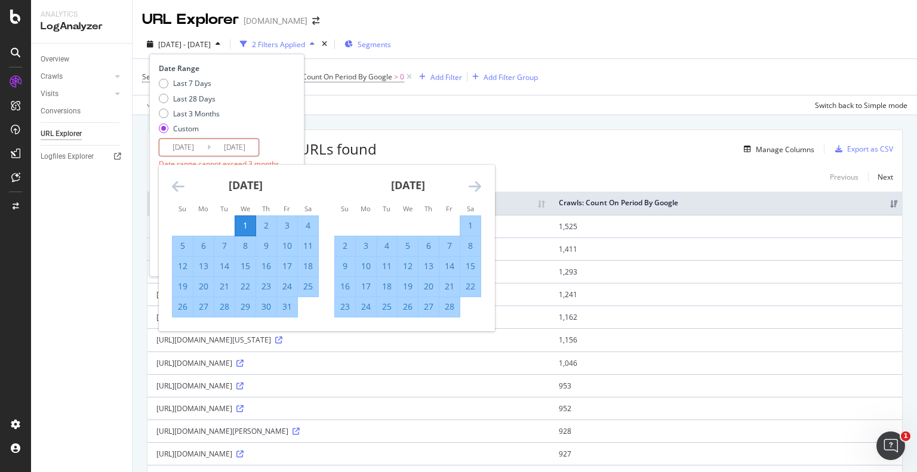
click at [474, 187] on icon "Move forward to switch to the next month." at bounding box center [475, 186] width 13 height 14
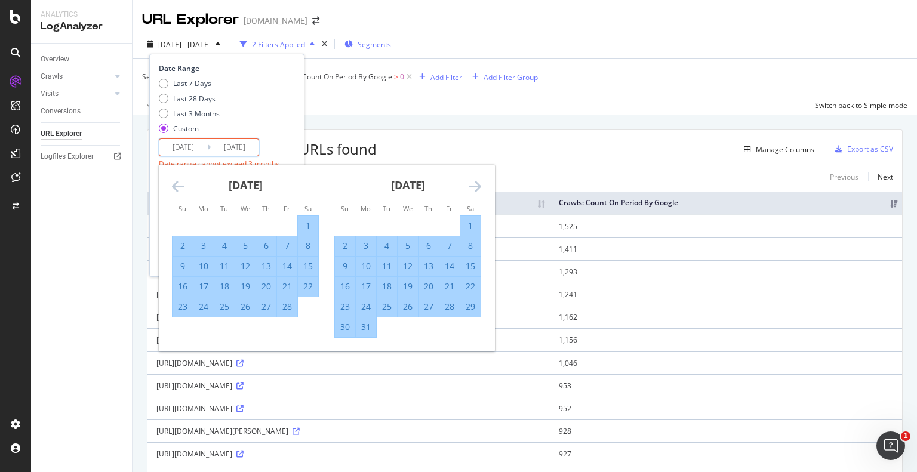
click at [474, 187] on icon "Move forward to switch to the next month." at bounding box center [475, 186] width 13 height 14
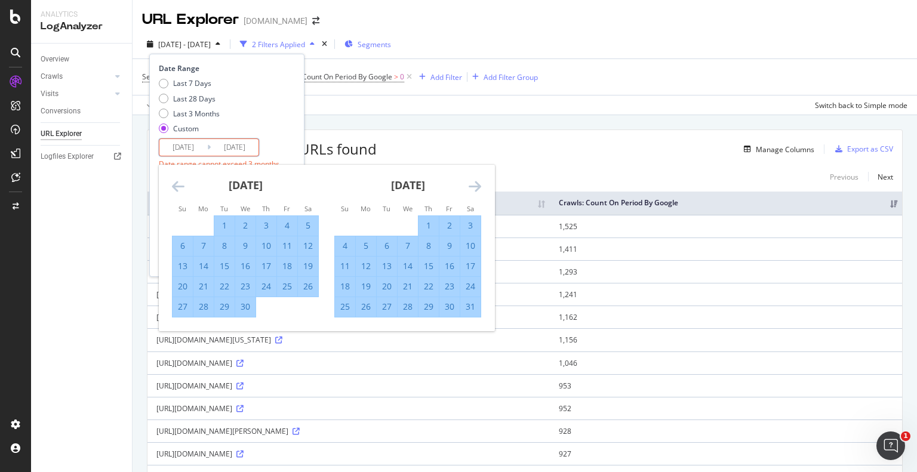
click at [474, 187] on icon "Move forward to switch to the next month." at bounding box center [475, 186] width 13 height 14
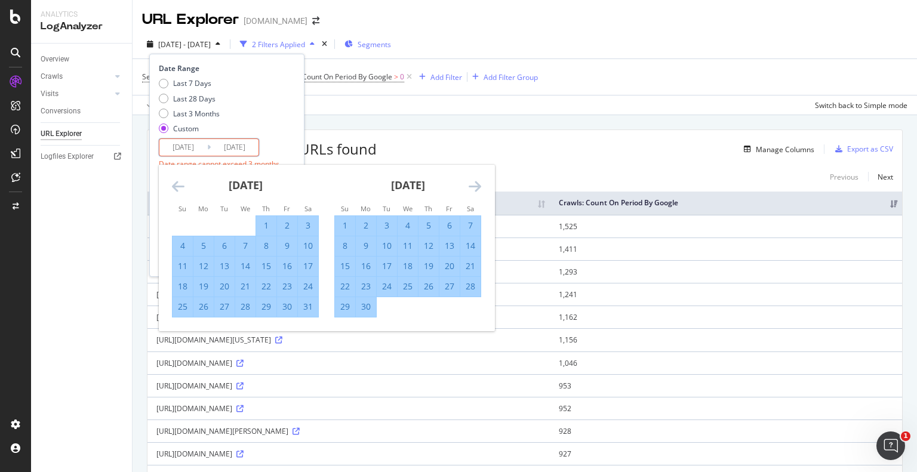
click at [474, 187] on icon "Move forward to switch to the next month." at bounding box center [475, 186] width 13 height 14
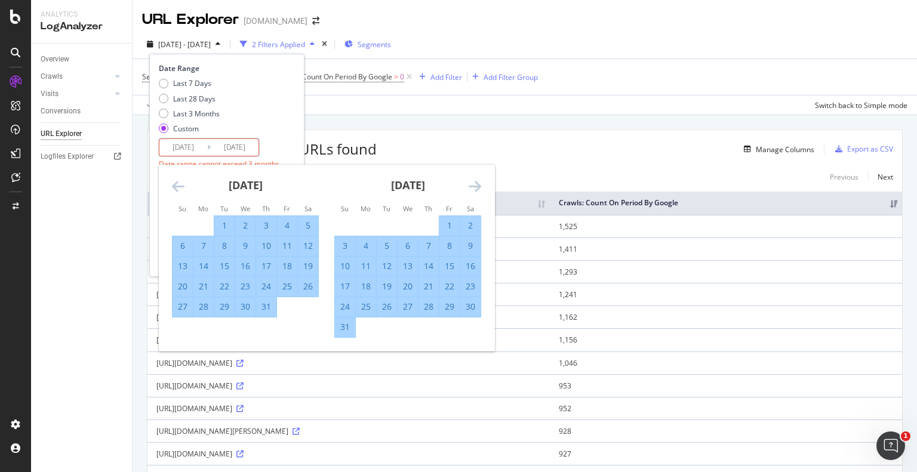
click at [474, 187] on icon "Move forward to switch to the next month." at bounding box center [475, 186] width 13 height 14
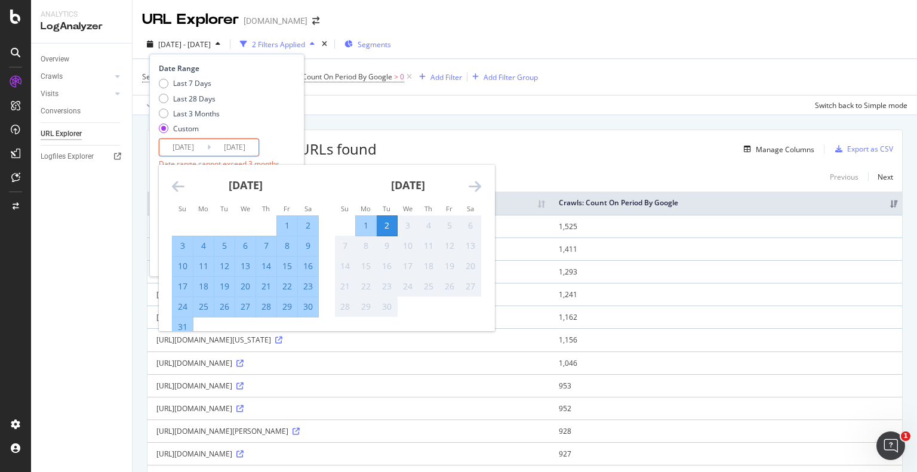
click at [474, 187] on icon "Move forward to switch to the next month." at bounding box center [475, 186] width 13 height 14
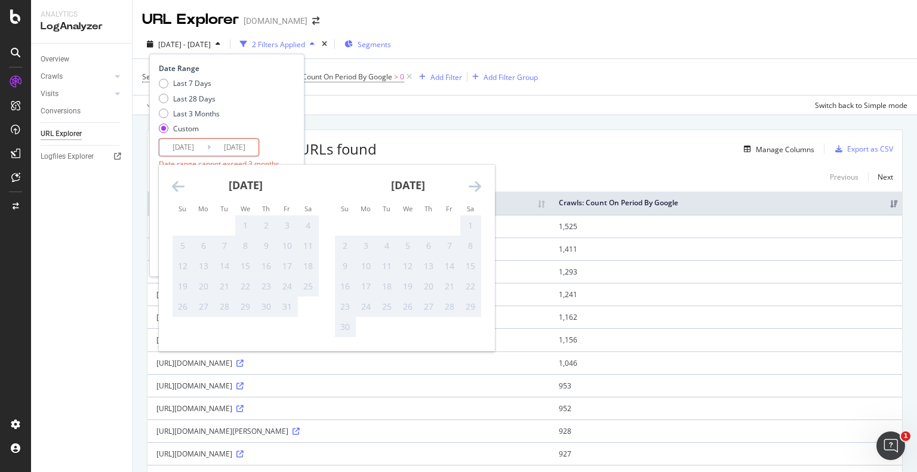
click at [474, 187] on icon "Move forward to switch to the next month." at bounding box center [475, 186] width 13 height 14
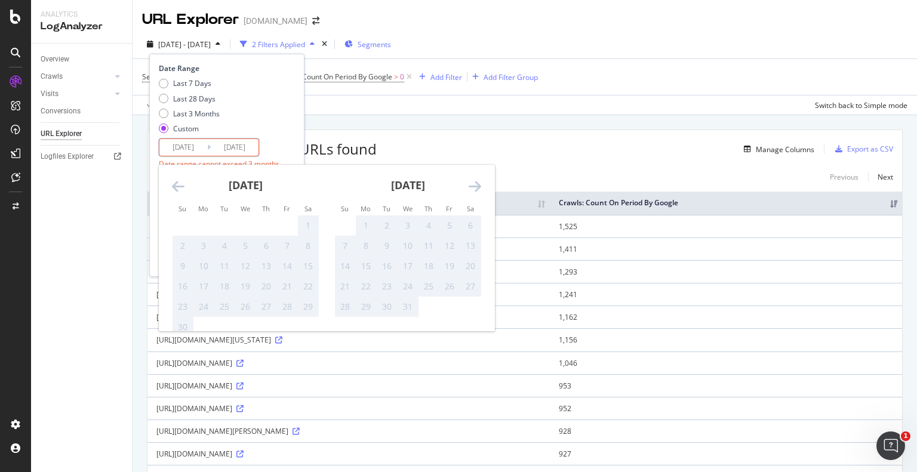
click at [168, 191] on div "[DATE] 1 2 3 4 5 6 7 8 9 10 11 12 13 14 15 16 17 18 19 20 21 22 23 24 25 26 27 …" at bounding box center [245, 251] width 162 height 173
click at [173, 185] on icon "Move backward to switch to the previous month." at bounding box center [178, 186] width 13 height 14
click at [202, 230] on div "1" at bounding box center [204, 226] width 20 height 12
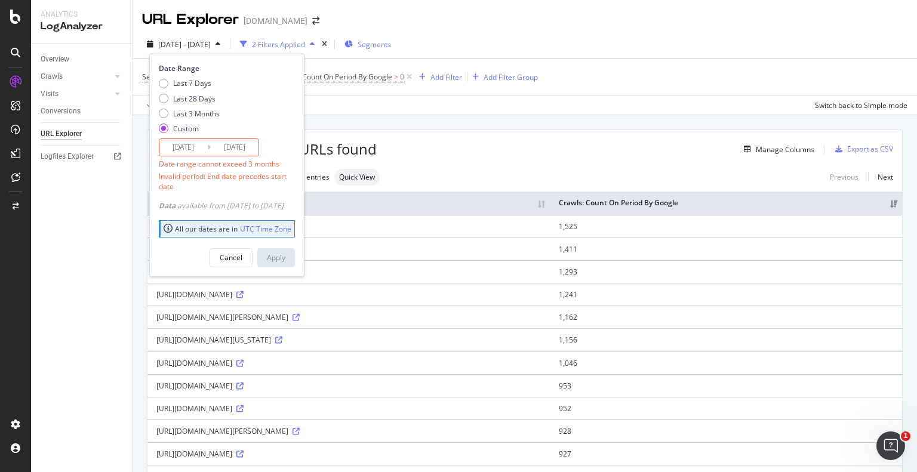
type input "[DATE]"
click at [192, 149] on input "[DATE]" at bounding box center [183, 147] width 48 height 17
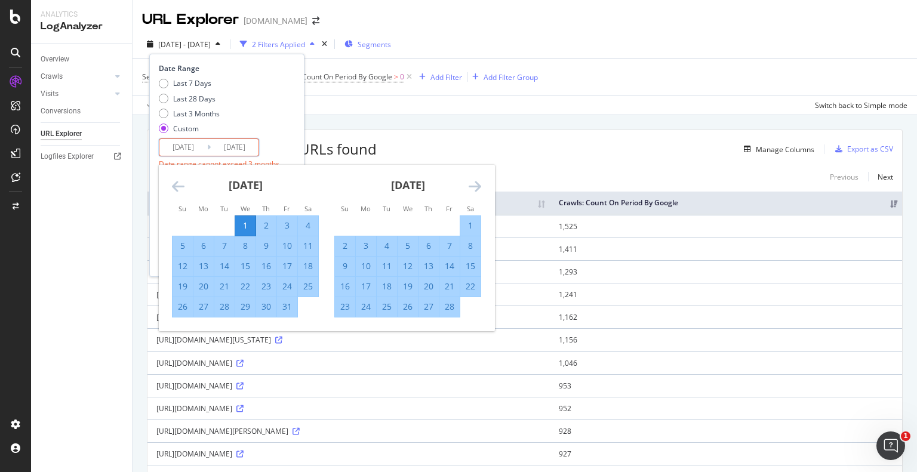
click at [186, 190] on div "[DATE]" at bounding box center [245, 190] width 147 height 51
click at [179, 185] on icon "Move backward to switch to the previous month." at bounding box center [178, 186] width 13 height 14
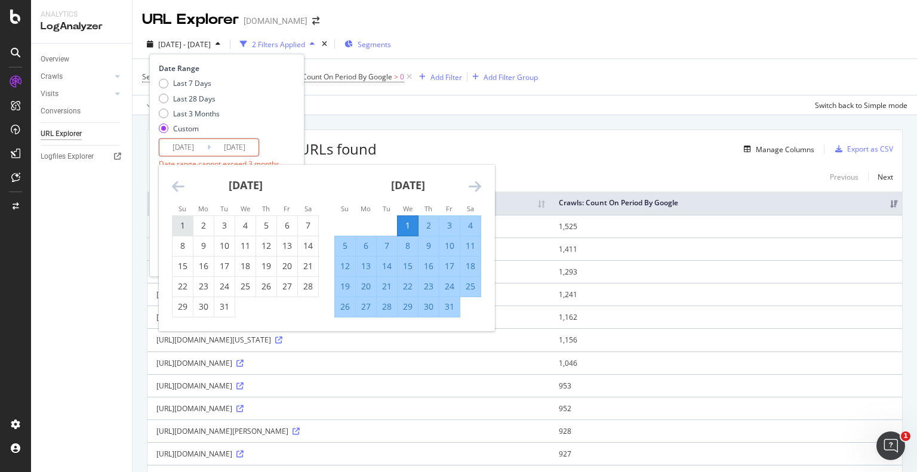
click at [179, 220] on div "1" at bounding box center [183, 226] width 20 height 12
type input "[DATE]"
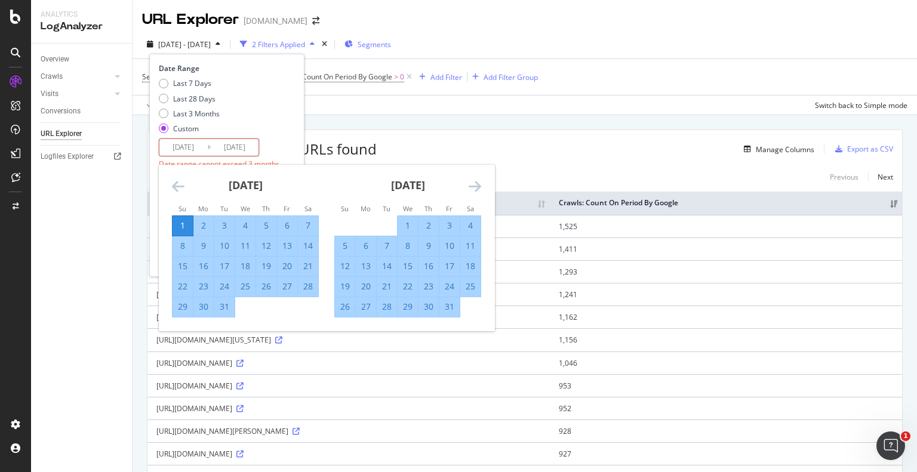
click at [473, 192] on icon "Move forward to switch to the next month." at bounding box center [475, 186] width 13 height 14
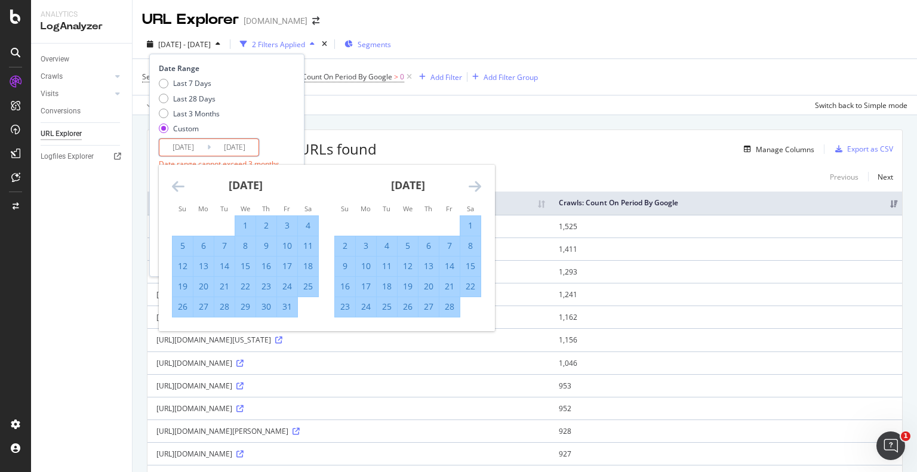
click at [473, 192] on icon "Move forward to switch to the next month." at bounding box center [475, 186] width 13 height 14
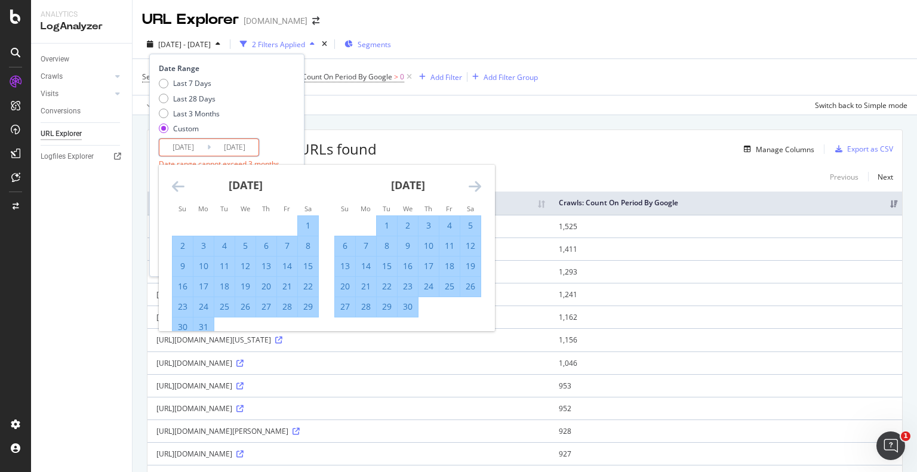
click at [473, 192] on icon "Move forward to switch to the next month." at bounding box center [475, 186] width 13 height 14
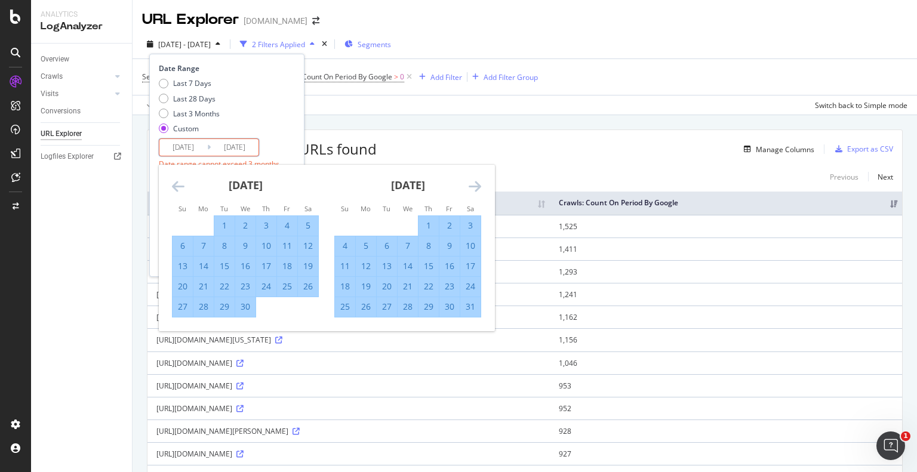
click at [422, 225] on div "1" at bounding box center [429, 226] width 20 height 12
type input "[DATE]"
click at [216, 141] on input "[DATE]" at bounding box center [235, 147] width 48 height 17
click at [479, 190] on icon "Move forward to switch to the next month." at bounding box center [475, 186] width 13 height 14
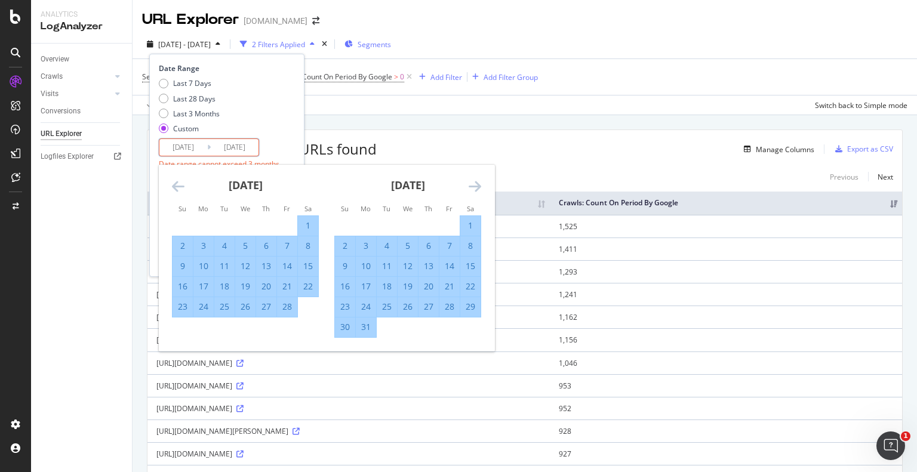
click at [479, 190] on icon "Move forward to switch to the next month." at bounding box center [475, 186] width 13 height 14
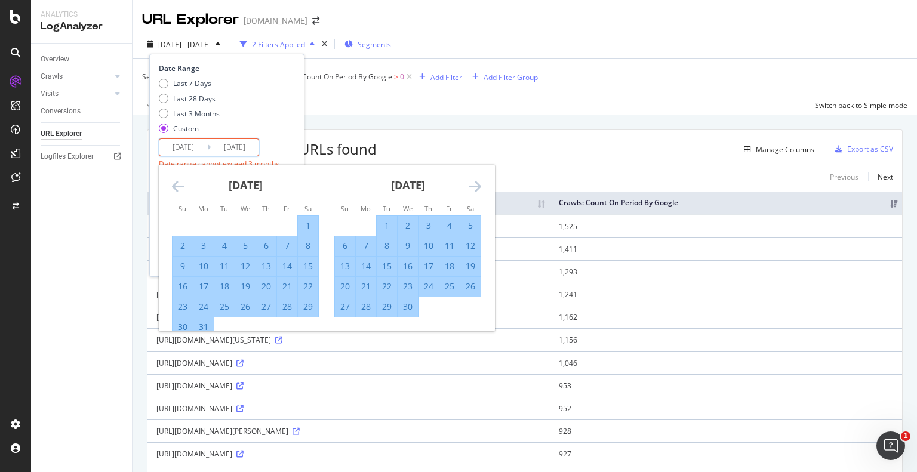
click at [479, 190] on icon "Move forward to switch to the next month." at bounding box center [475, 186] width 13 height 14
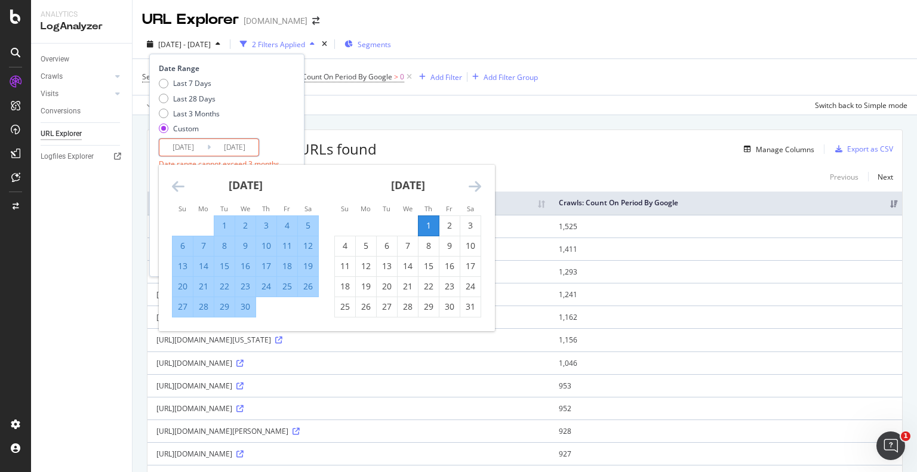
click at [437, 228] on div "1" at bounding box center [429, 226] width 20 height 12
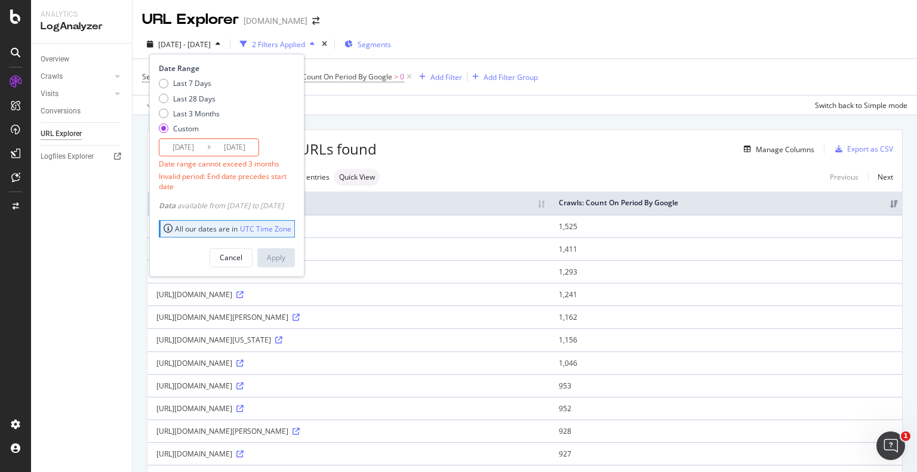
click at [182, 150] on input "[DATE]" at bounding box center [183, 147] width 48 height 17
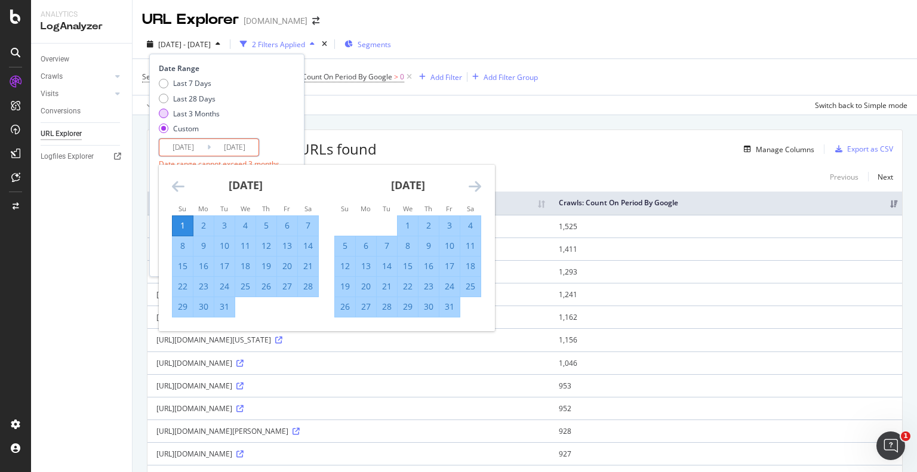
click at [162, 115] on div "Last 3 Months" at bounding box center [164, 114] width 10 height 10
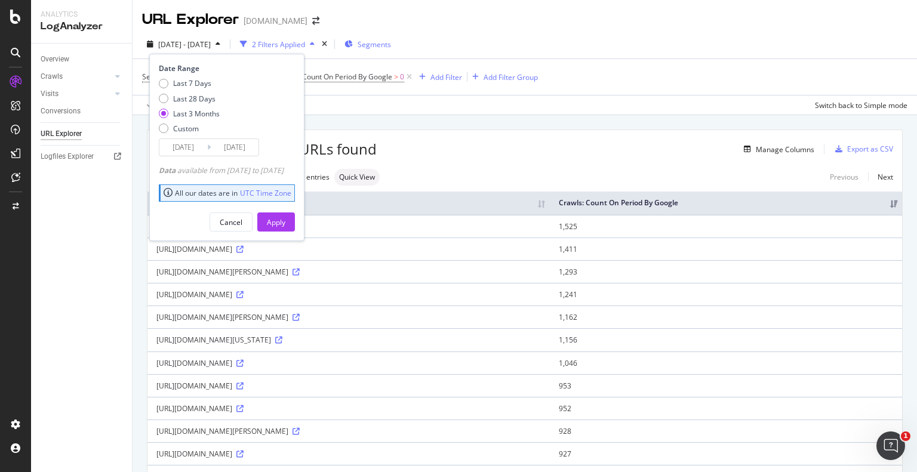
type input "[DATE]"
click at [162, 127] on div "Custom" at bounding box center [164, 129] width 10 height 10
click at [162, 113] on div "Last 3 Months" at bounding box center [164, 114] width 10 height 10
type input "[DATE]"
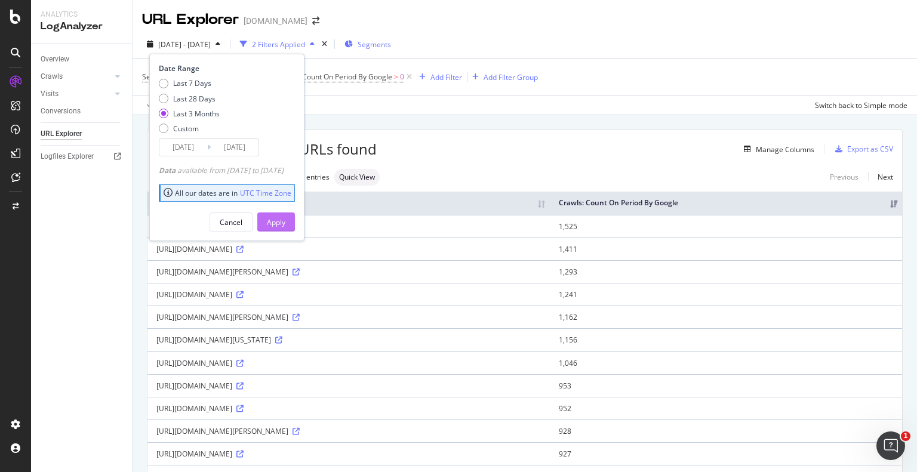
click at [285, 220] on div "Apply" at bounding box center [276, 222] width 19 height 10
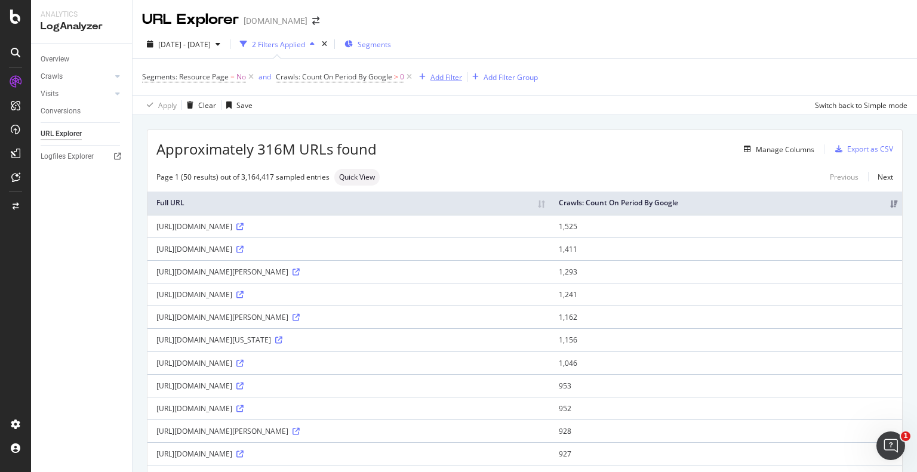
click at [444, 81] on div "Add Filter" at bounding box center [447, 77] width 32 height 10
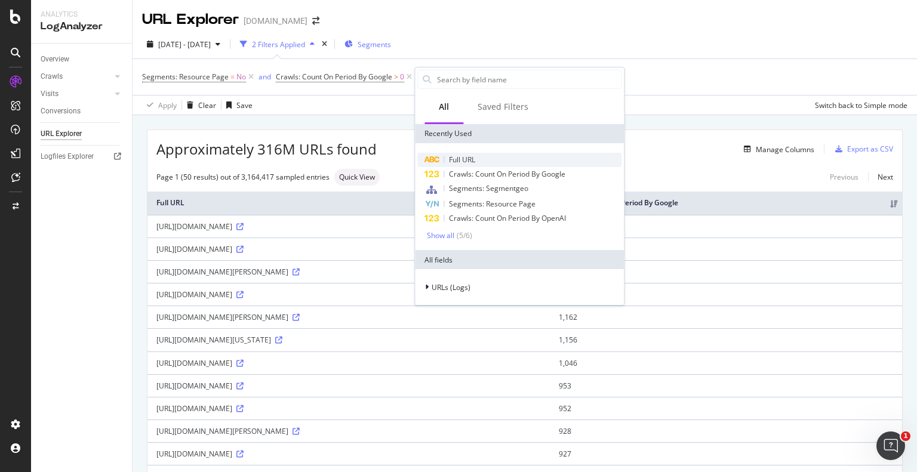
click at [467, 159] on span "Full URL" at bounding box center [462, 160] width 26 height 10
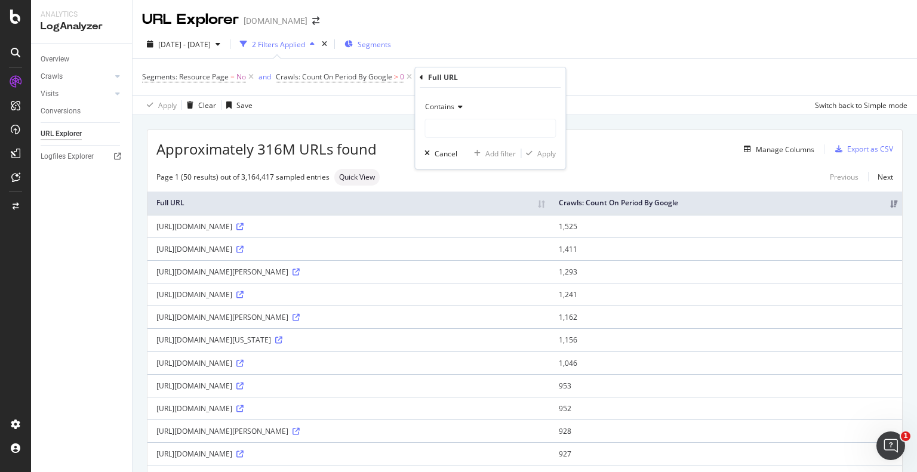
click at [461, 110] on icon at bounding box center [459, 106] width 8 height 7
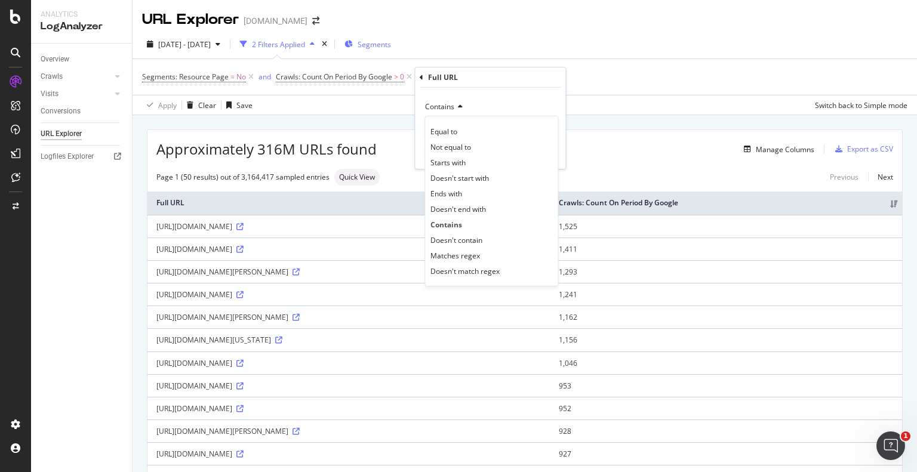
click at [461, 110] on icon at bounding box center [459, 106] width 8 height 7
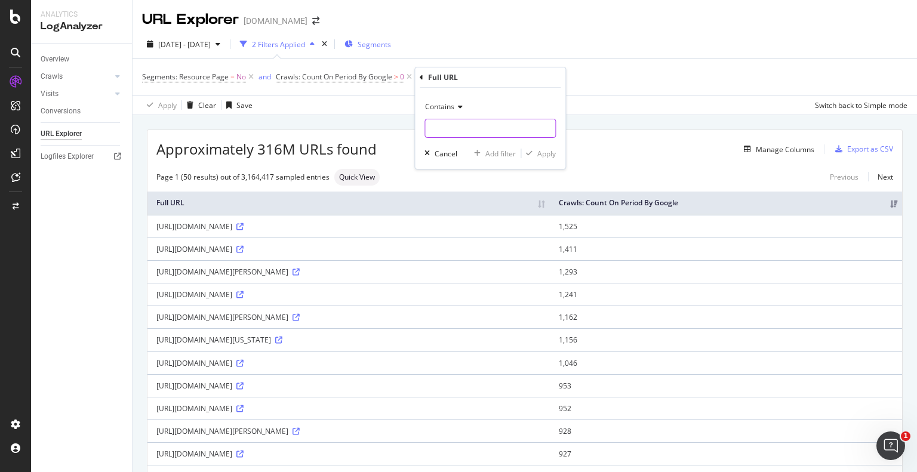
click at [461, 134] on input "text" at bounding box center [490, 128] width 130 height 19
type input ".css"
click at [551, 159] on button "Apply" at bounding box center [538, 154] width 35 height 12
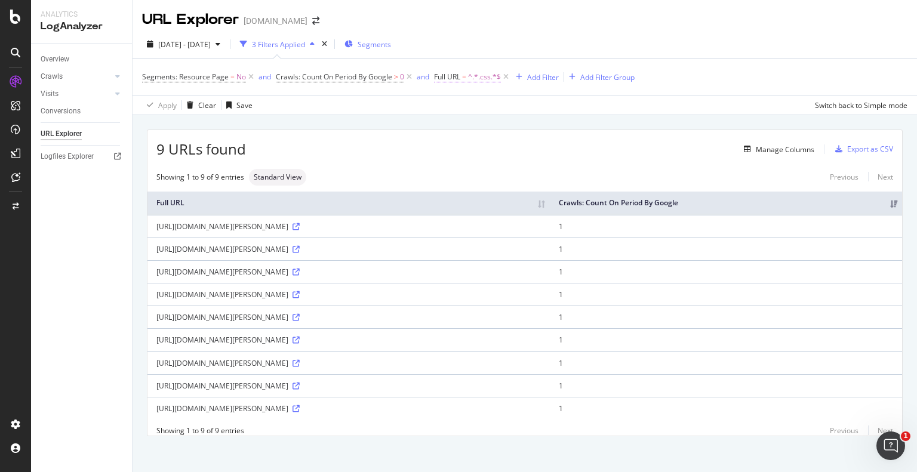
click at [473, 78] on span "^.*.css.*$" at bounding box center [484, 77] width 33 height 17
click at [458, 149] on div "Cancel" at bounding box center [466, 151] width 23 height 10
click at [508, 76] on icon at bounding box center [506, 77] width 10 height 12
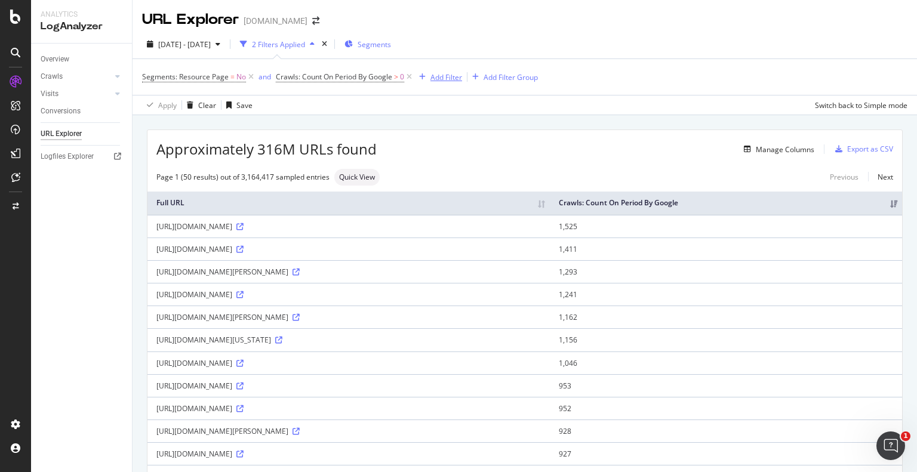
click at [440, 80] on div "Add Filter" at bounding box center [447, 77] width 32 height 10
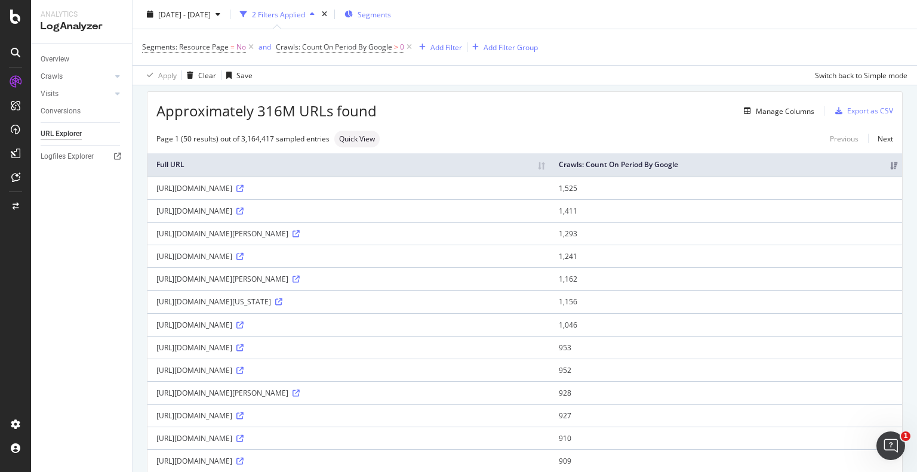
scroll to position [10, 0]
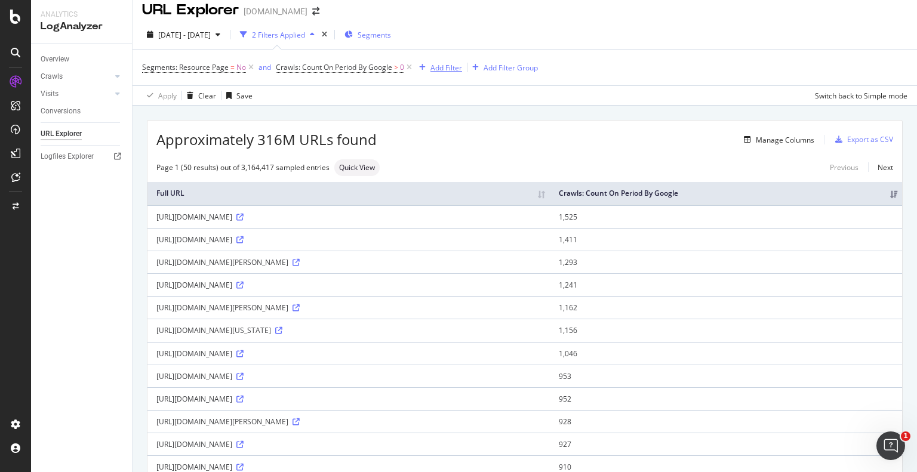
click at [437, 65] on div "Add Filter" at bounding box center [447, 68] width 32 height 10
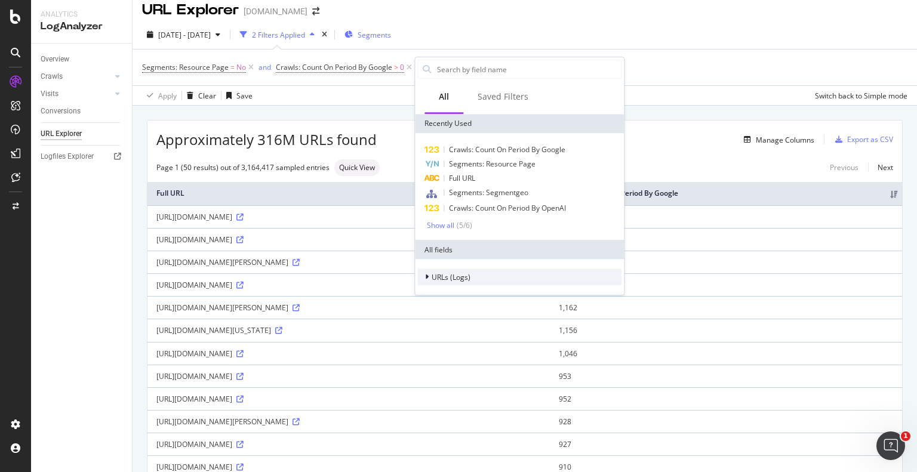
click at [435, 283] on div "URLs (Logs)" at bounding box center [520, 277] width 204 height 17
click at [446, 296] on span "URL Scheme" at bounding box center [460, 294] width 42 height 10
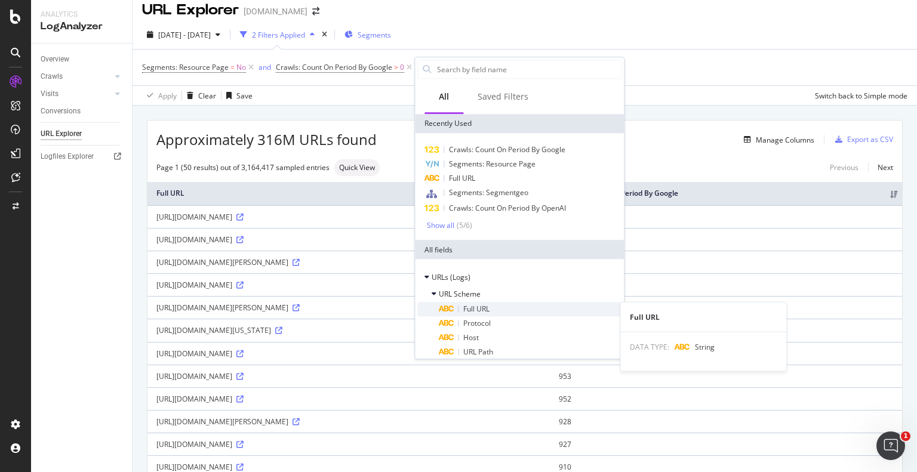
click at [459, 305] on div "Full URL" at bounding box center [530, 309] width 183 height 14
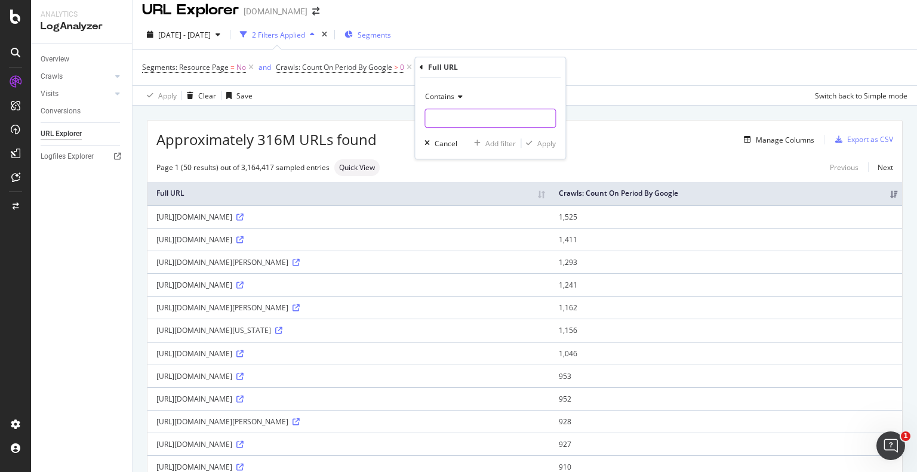
click at [453, 121] on input "text" at bounding box center [490, 118] width 130 height 19
type input "/routes/"
click at [553, 136] on div "Contains /routes/ Cancel Add filter Apply" at bounding box center [490, 118] width 151 height 81
click at [552, 145] on div "Apply" at bounding box center [547, 144] width 19 height 10
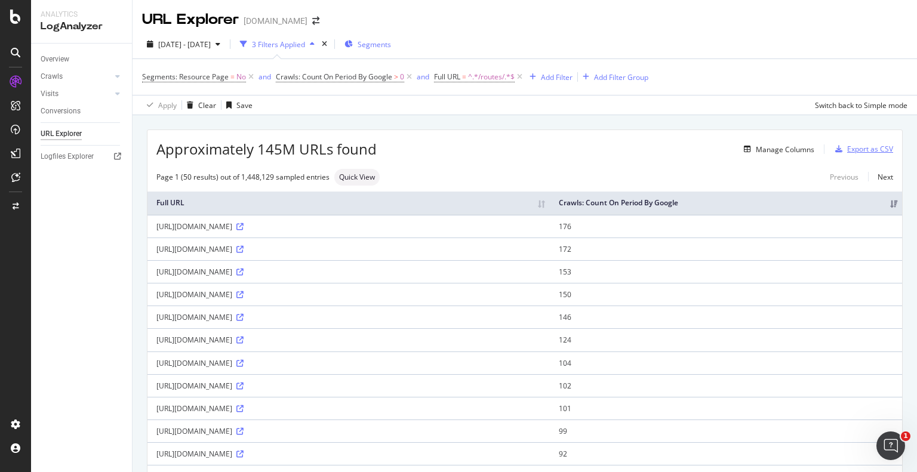
click at [848, 151] on div "Export as CSV" at bounding box center [871, 149] width 46 height 10
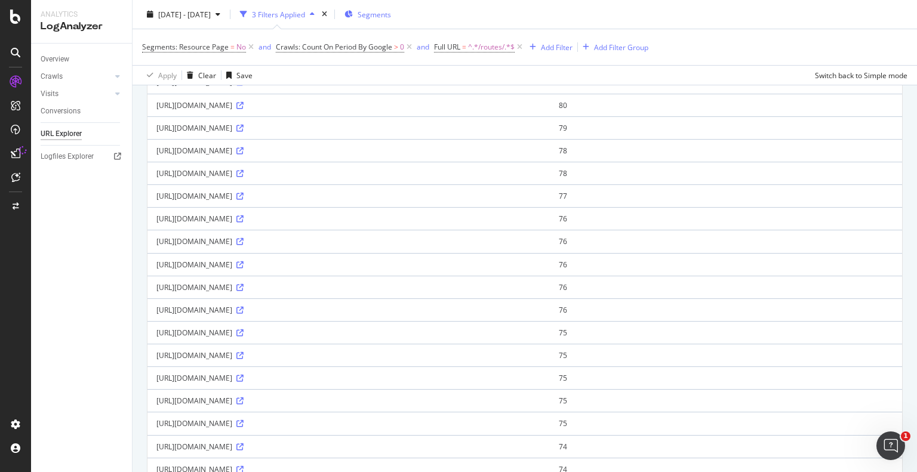
scroll to position [580, 0]
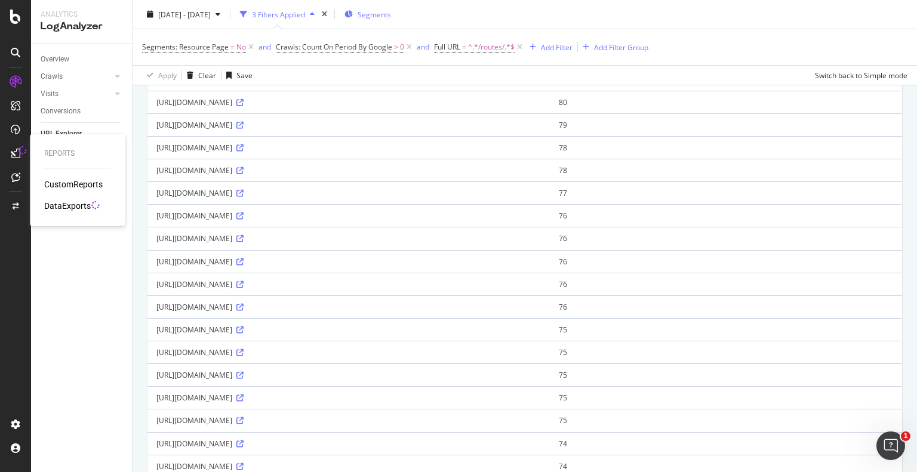
click at [63, 205] on div "DataExports" at bounding box center [67, 206] width 47 height 12
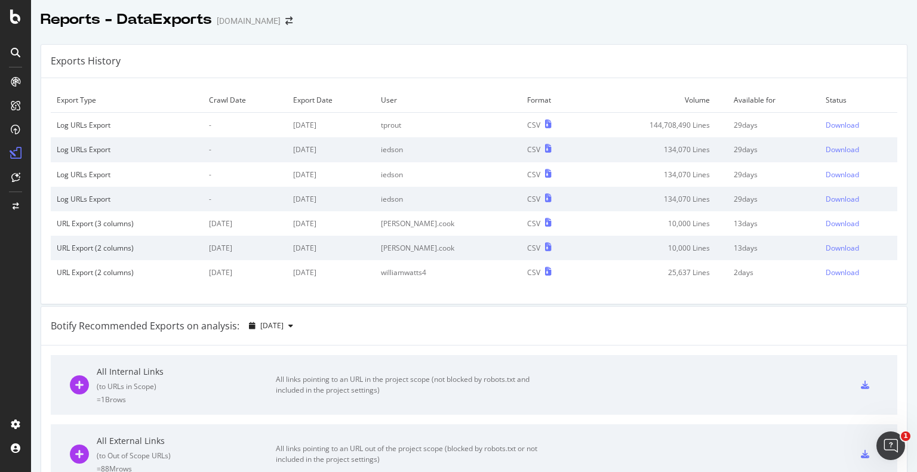
click at [794, 1] on div "Reports - DataExports [DOMAIN_NAME]" at bounding box center [474, 15] width 886 height 30
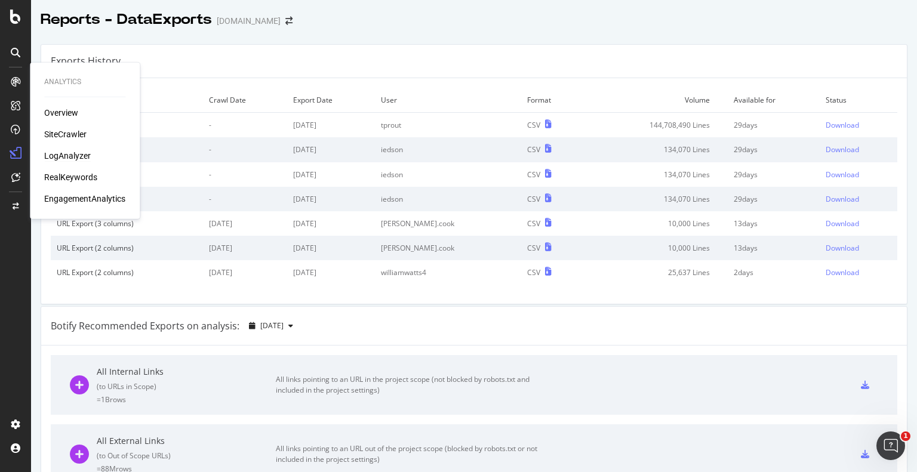
click at [67, 157] on div "LogAnalyzer" at bounding box center [67, 156] width 47 height 12
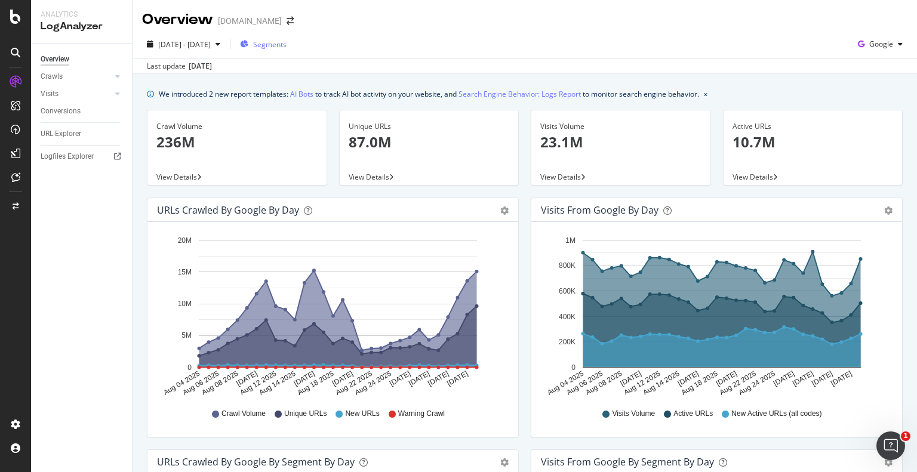
click at [287, 41] on span "Segments" at bounding box center [269, 44] width 33 height 10
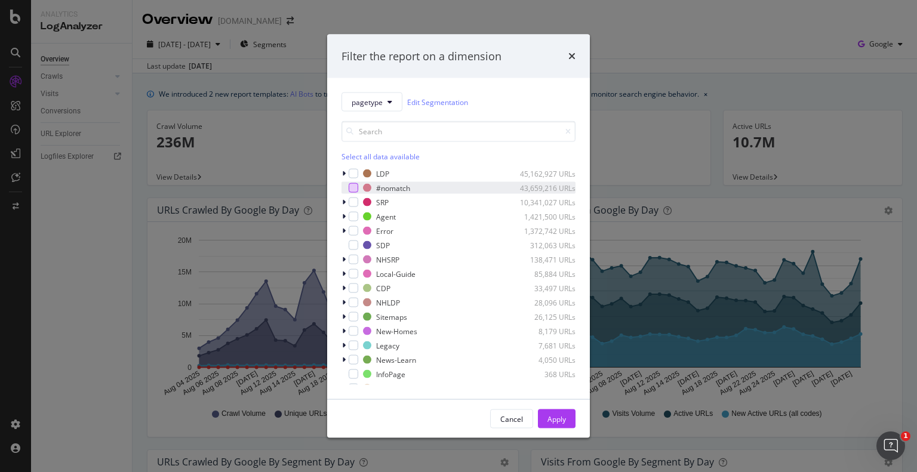
click at [355, 185] on div "modal" at bounding box center [354, 188] width 10 height 10
click at [553, 419] on div "Apply" at bounding box center [557, 419] width 19 height 10
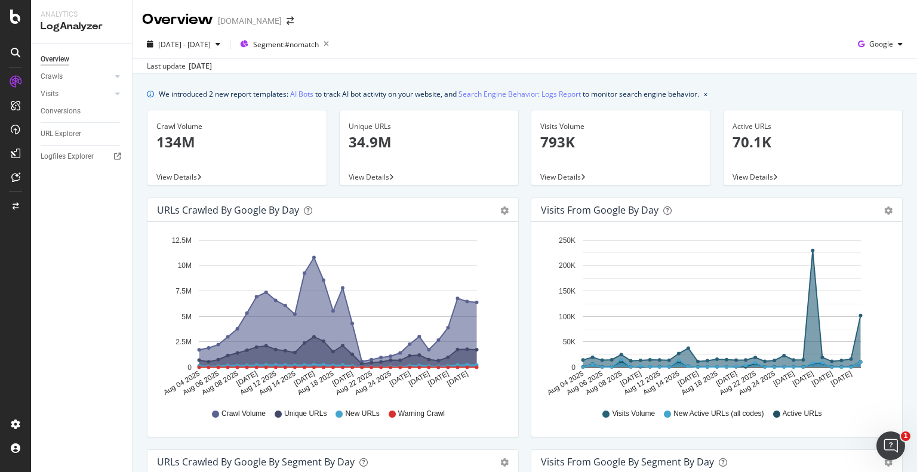
click at [370, 177] on span "View Details" at bounding box center [369, 177] width 41 height 10
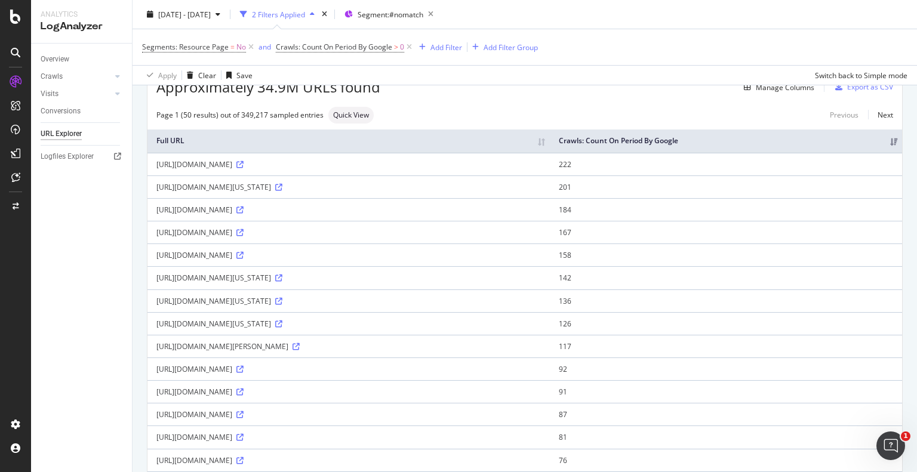
scroll to position [67, 0]
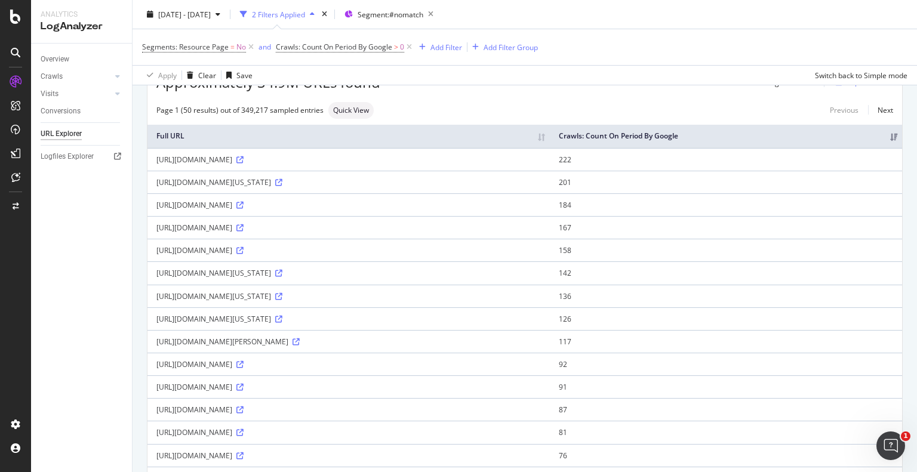
drag, startPoint x: 294, startPoint y: 180, endPoint x: 155, endPoint y: 188, distance: 139.4
click at [155, 188] on td "[URL][DOMAIN_NAME][US_STATE]" at bounding box center [349, 182] width 403 height 23
copy div "[URL][DOMAIN_NAME][US_STATE]"
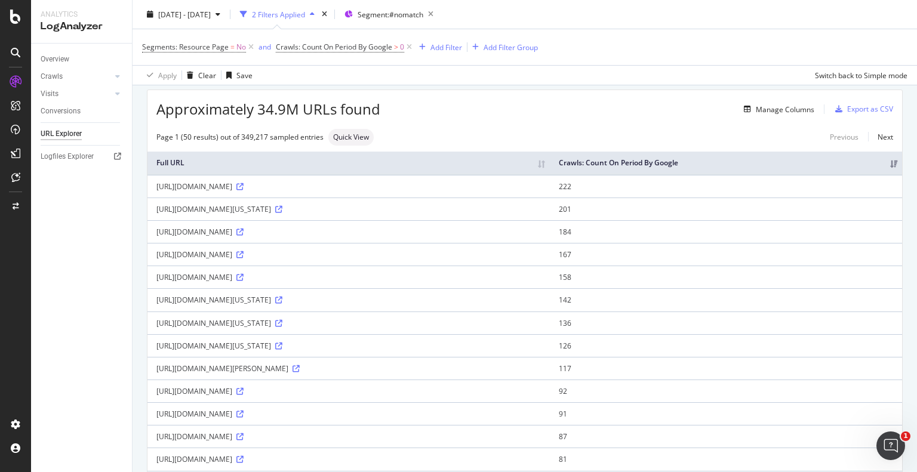
scroll to position [41, 0]
